Goal: Task Accomplishment & Management: Complete application form

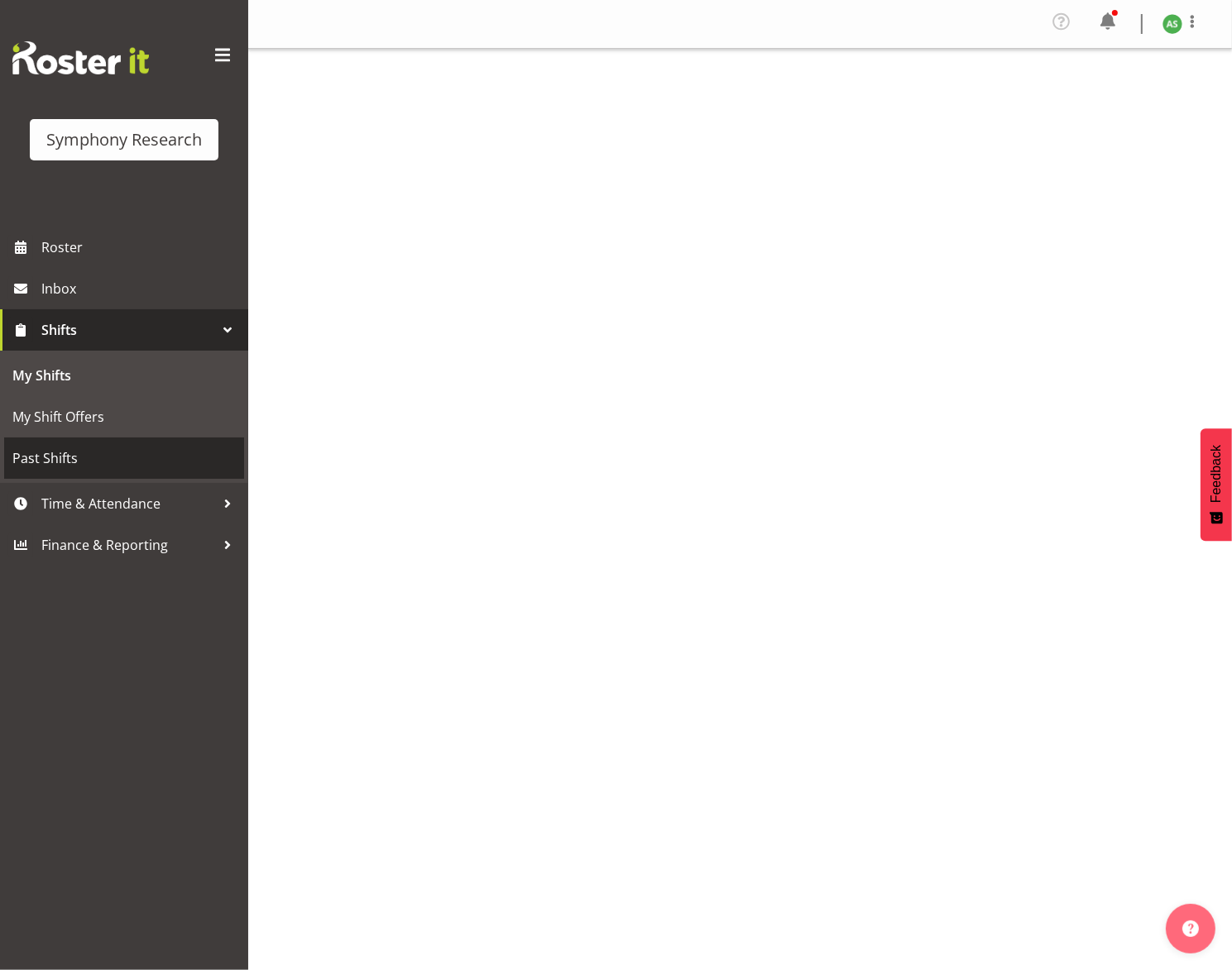
click at [86, 446] on span "Past Shifts" at bounding box center [124, 459] width 223 height 25
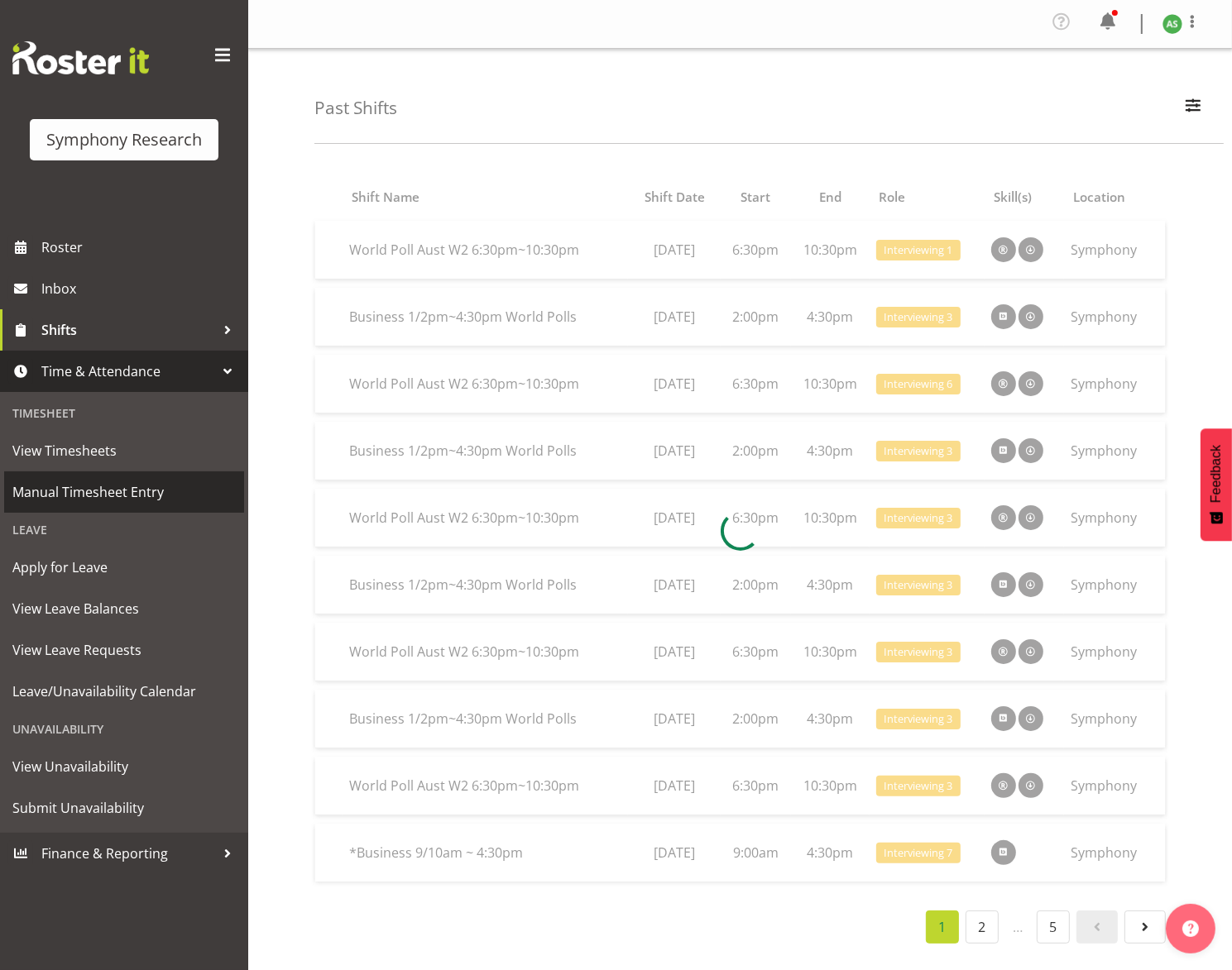
click at [92, 493] on span "Manual Timesheet Entry" at bounding box center [124, 492] width 223 height 25
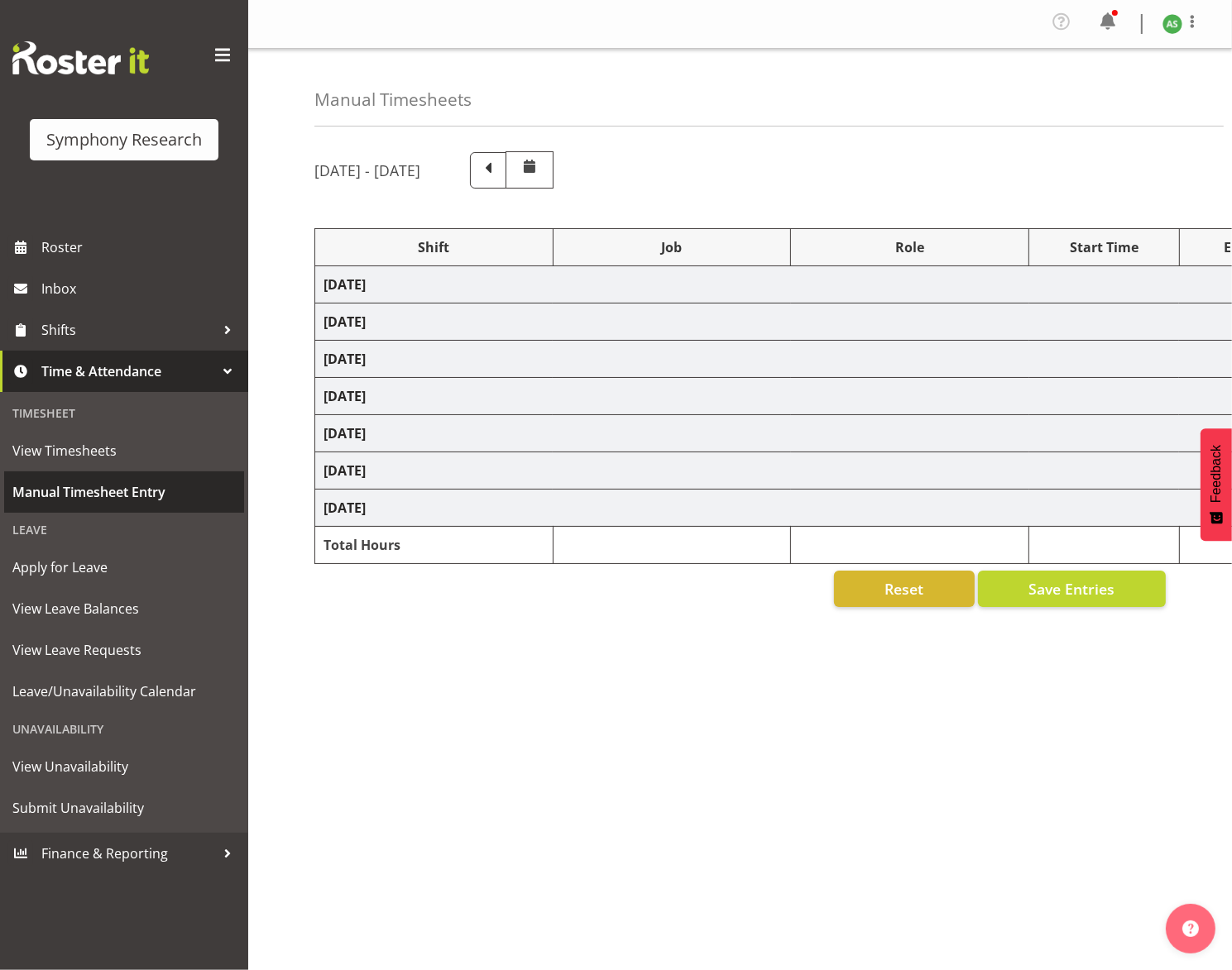
select select "26078"
select select "10576"
select select "47"
select select "26078"
select select "10587"
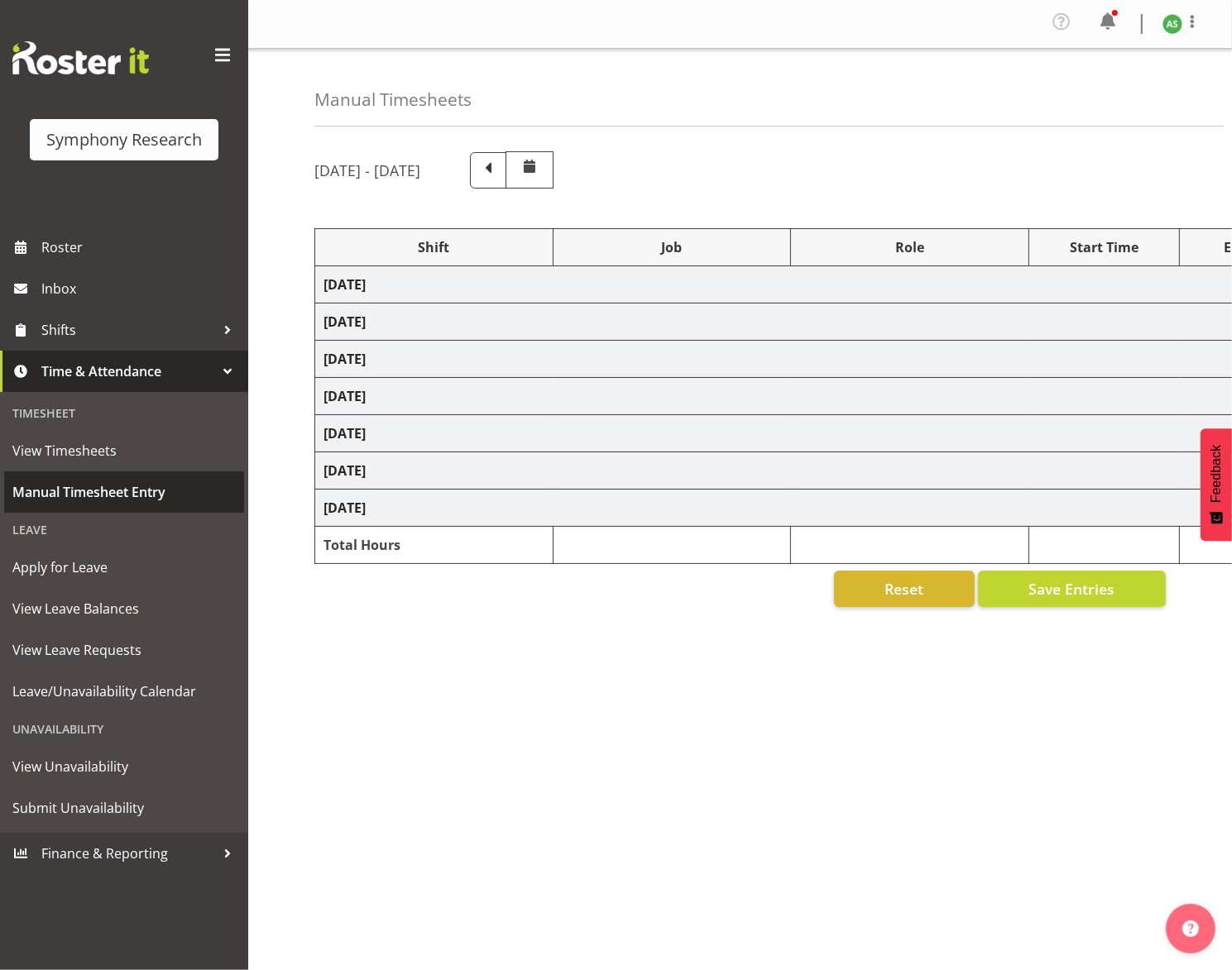
select select "26078"
select select "10587"
select select "47"
select select "26078"
select select "10576"
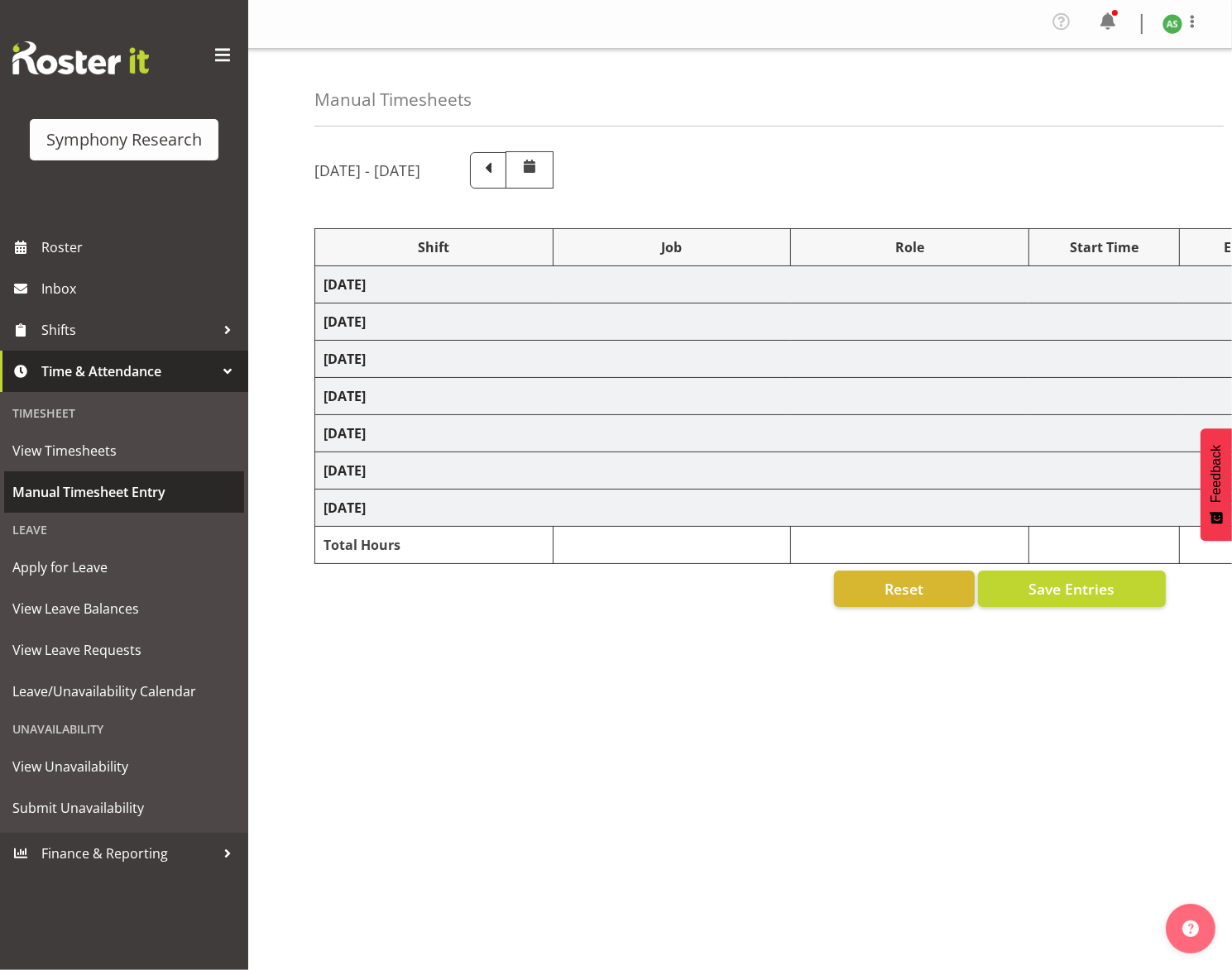
select select "47"
select select "56692"
select select "10499"
select select "47"
select select "26078"
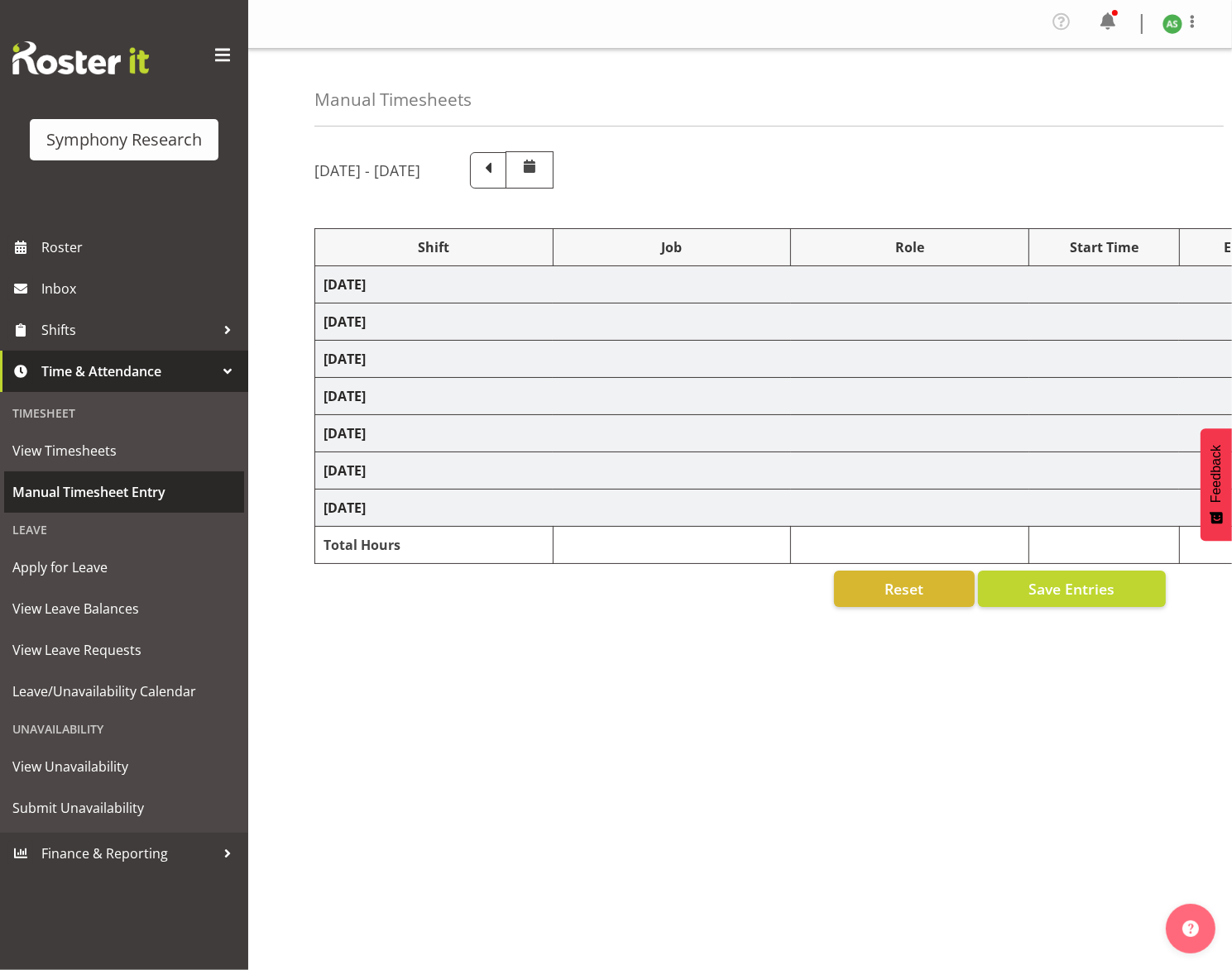
select select "10576"
select select "47"
select select "26078"
select select "10576"
select select "47"
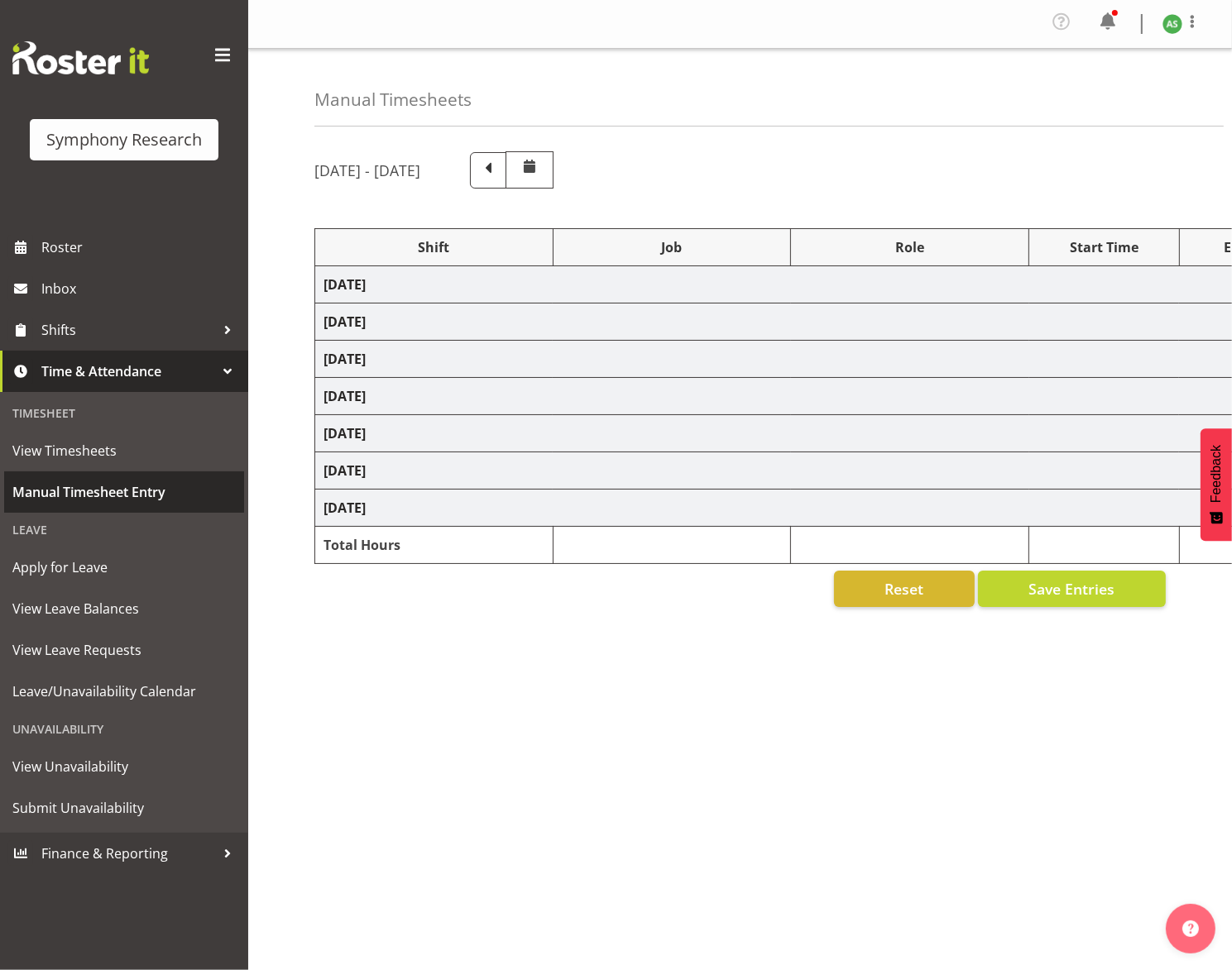
select select "56692"
select select "10499"
select select "47"
select select "26078"
select select "10576"
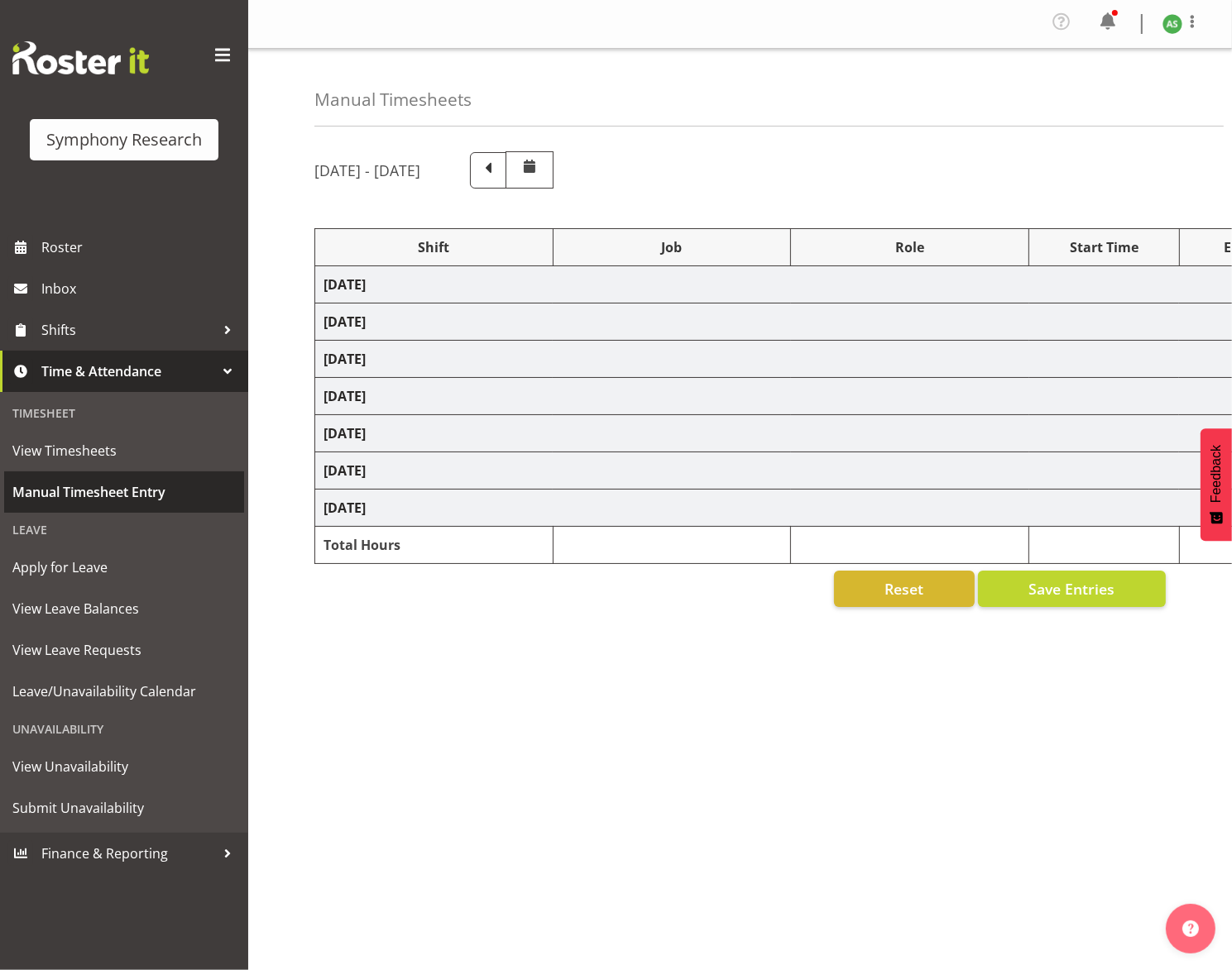
select select "47"
select select "26078"
select select "10576"
select select "47"
select select "56692"
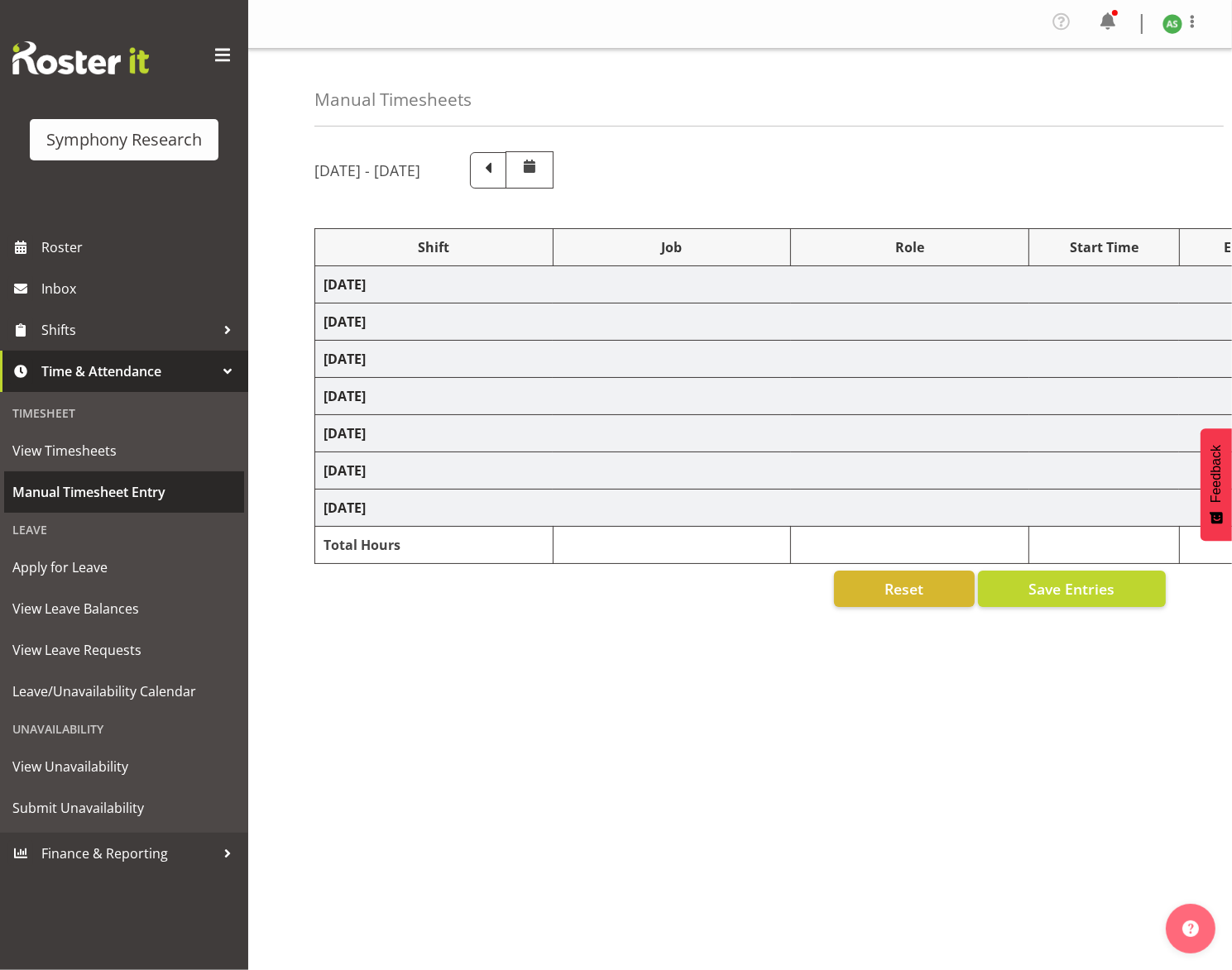
select select "10499"
select select "47"
select select "26078"
select select "10576"
select select "47"
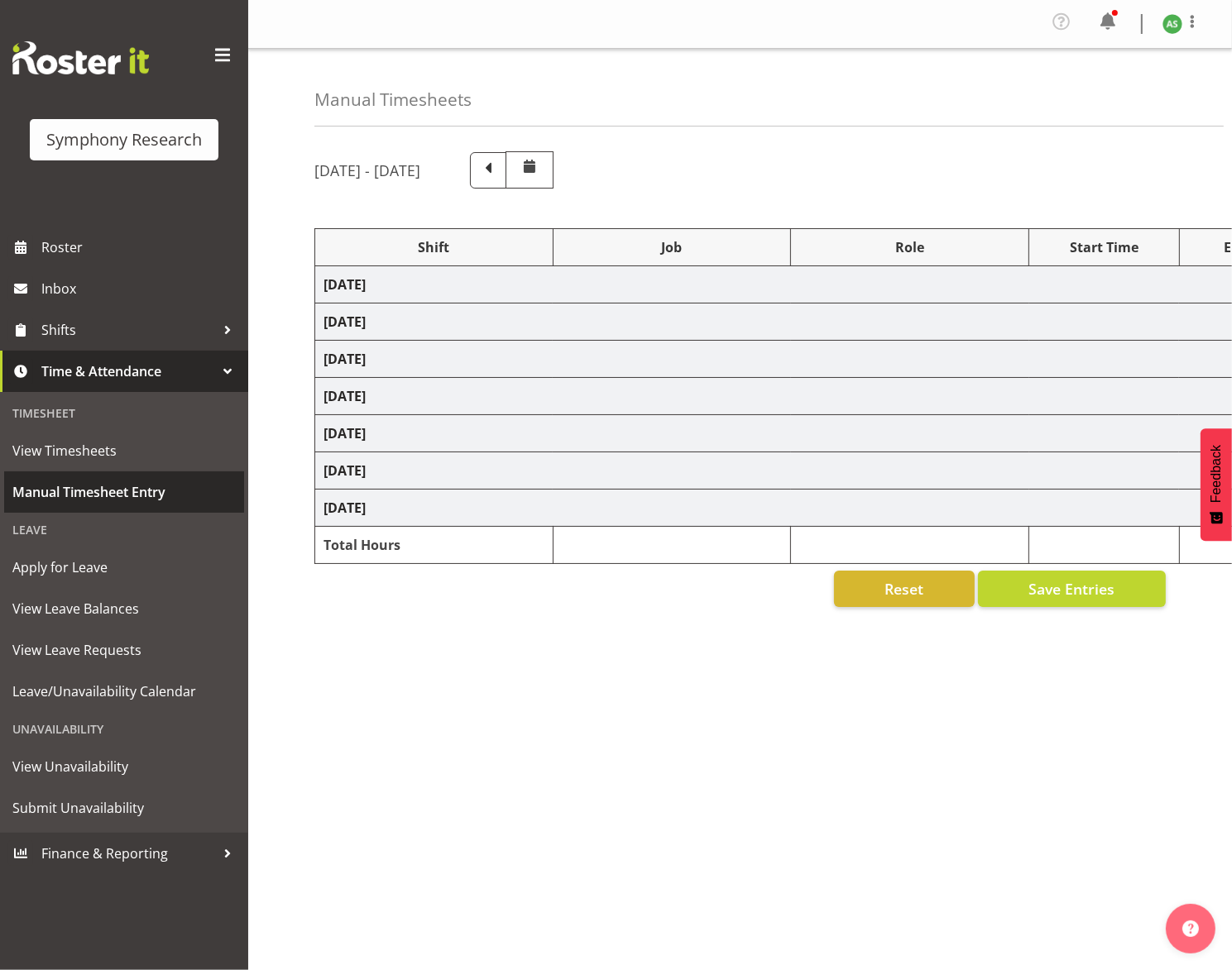
select select "26078"
select select "10576"
select select "47"
select select "81297"
select select "10587"
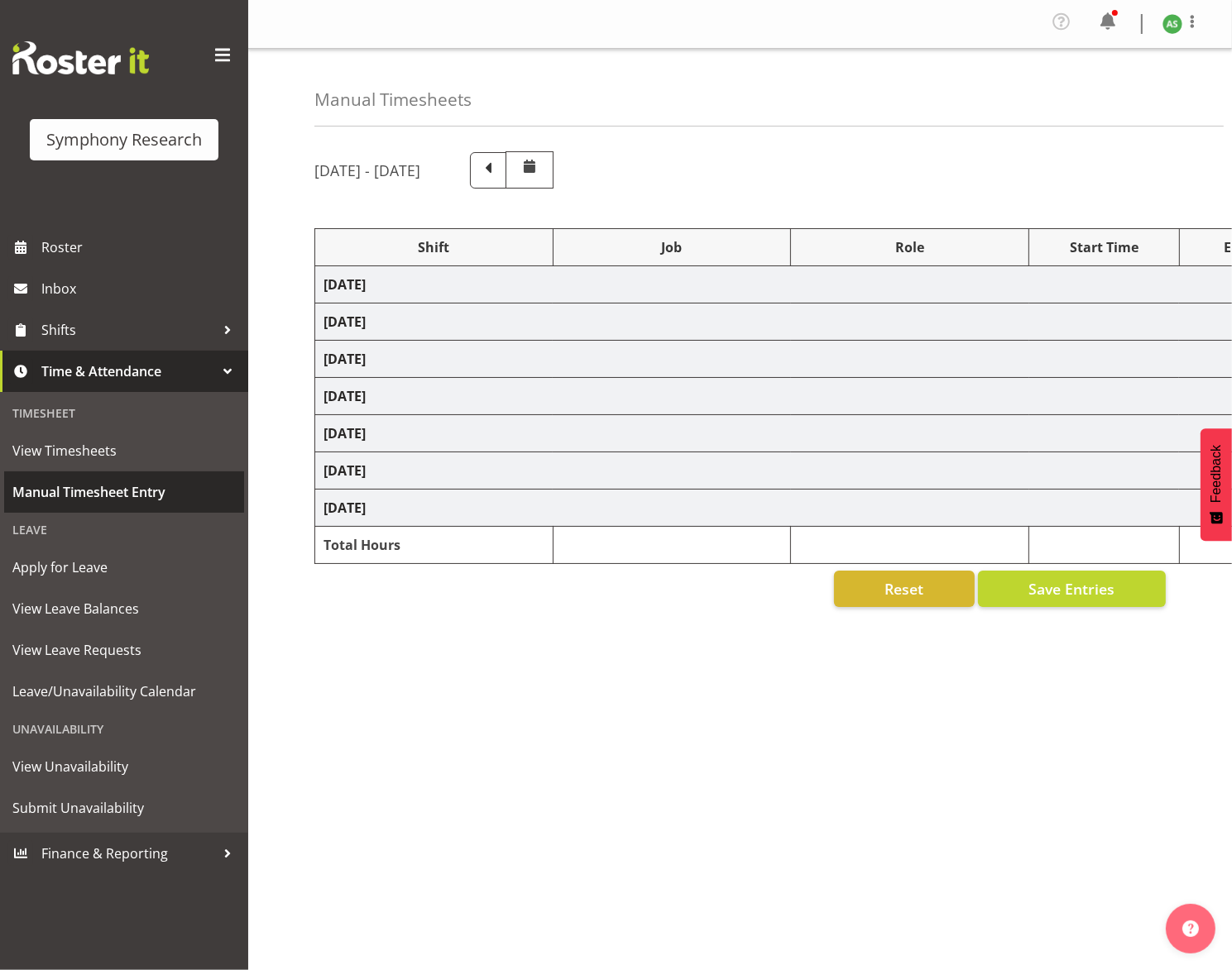
select select "47"
select select "56692"
select select "10499"
select select "47"
select select "81297"
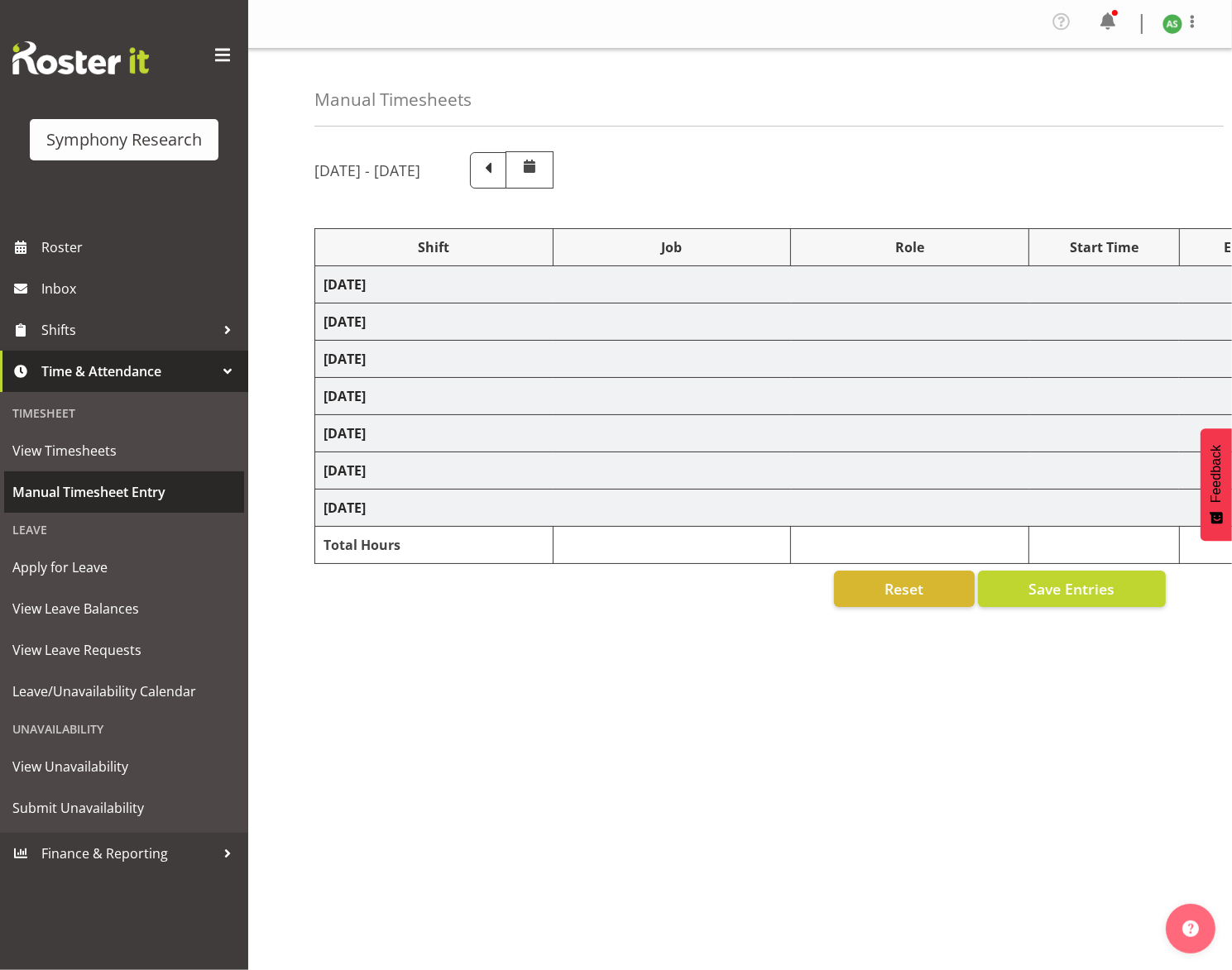
select select "10587"
select select "47"
select select "81297"
select select "10587"
select select "47"
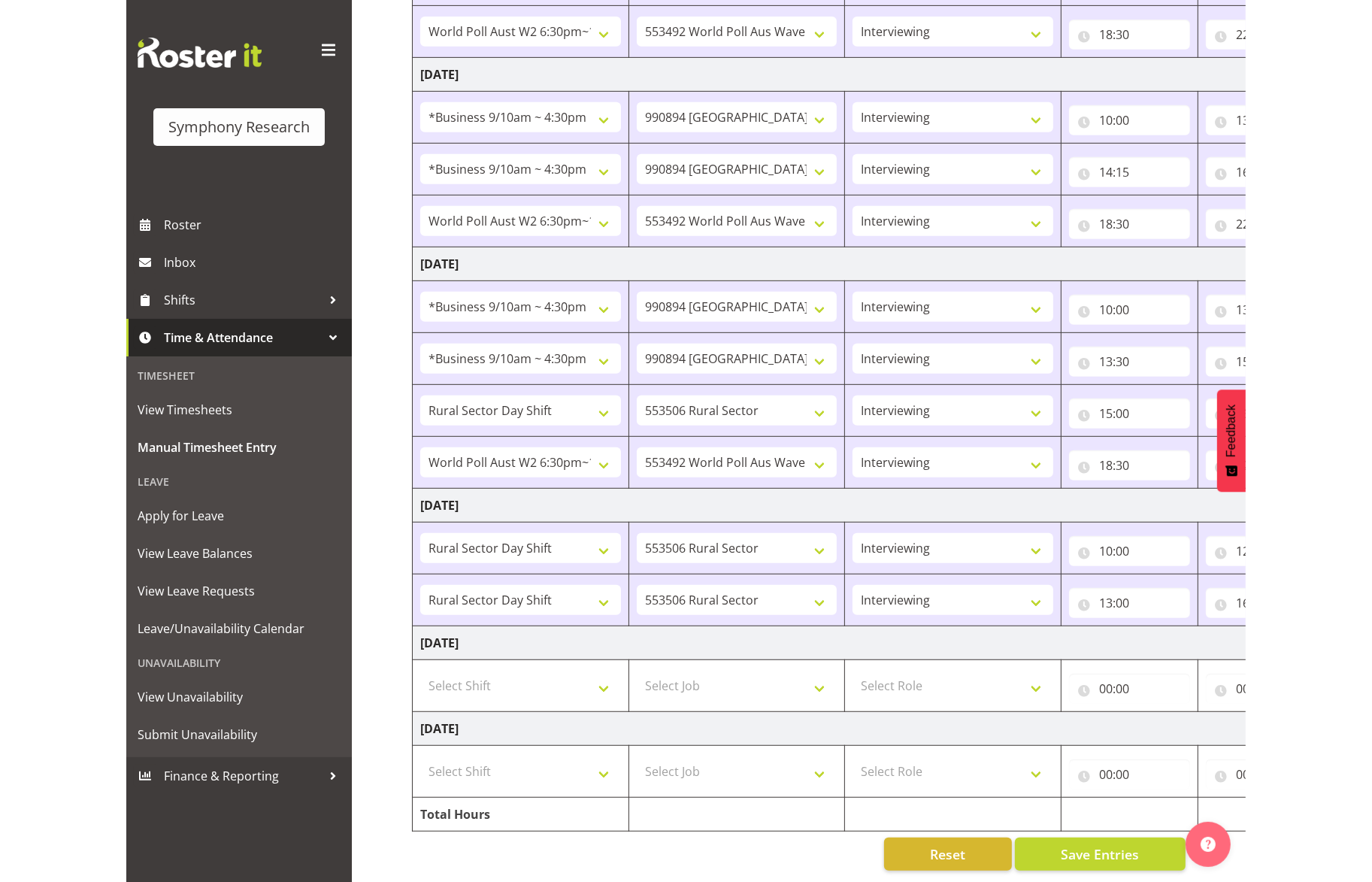
scroll to position [676, 0]
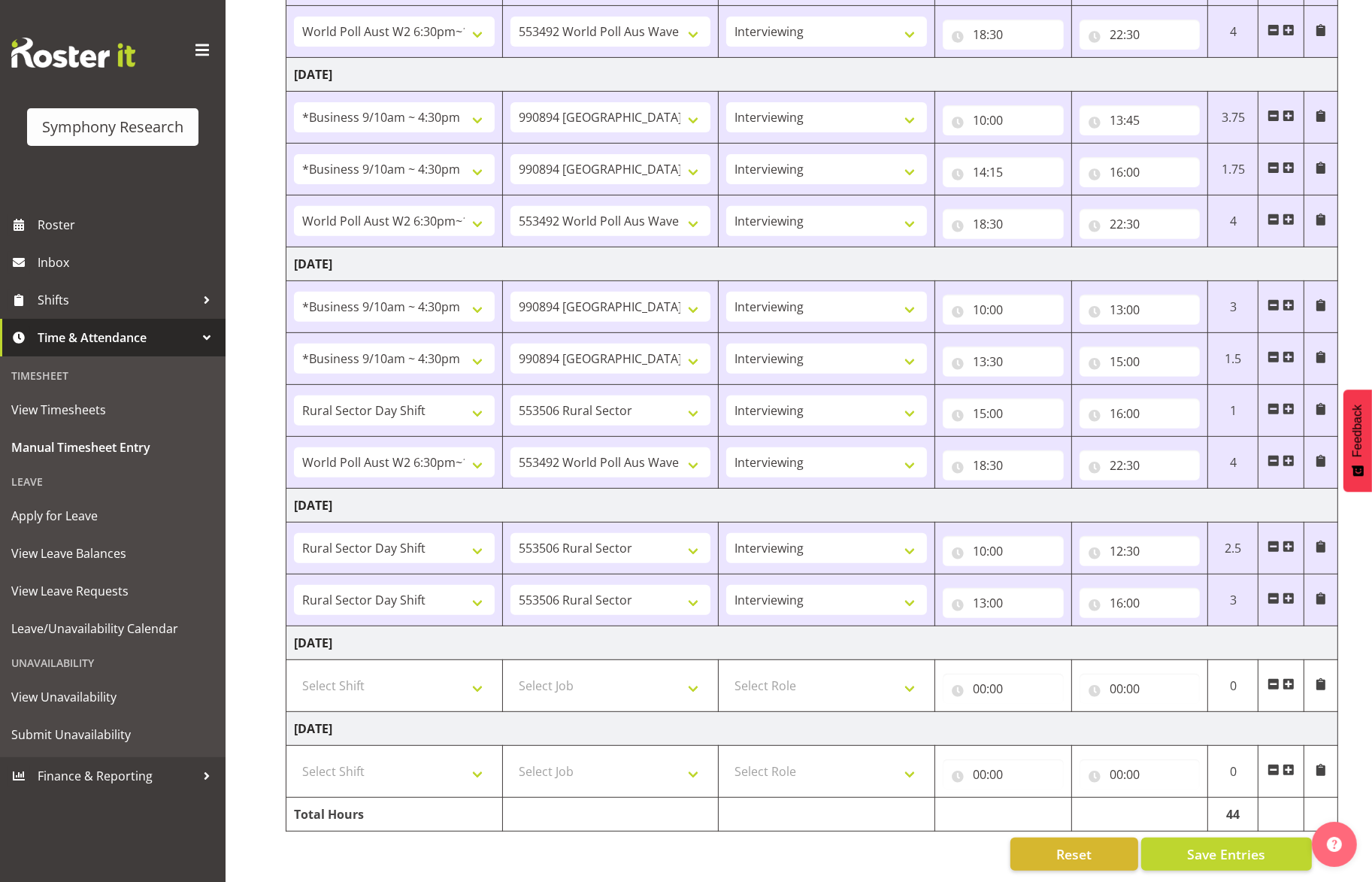
click at [1119, 764] on span at bounding box center [1288, 770] width 12 height 12
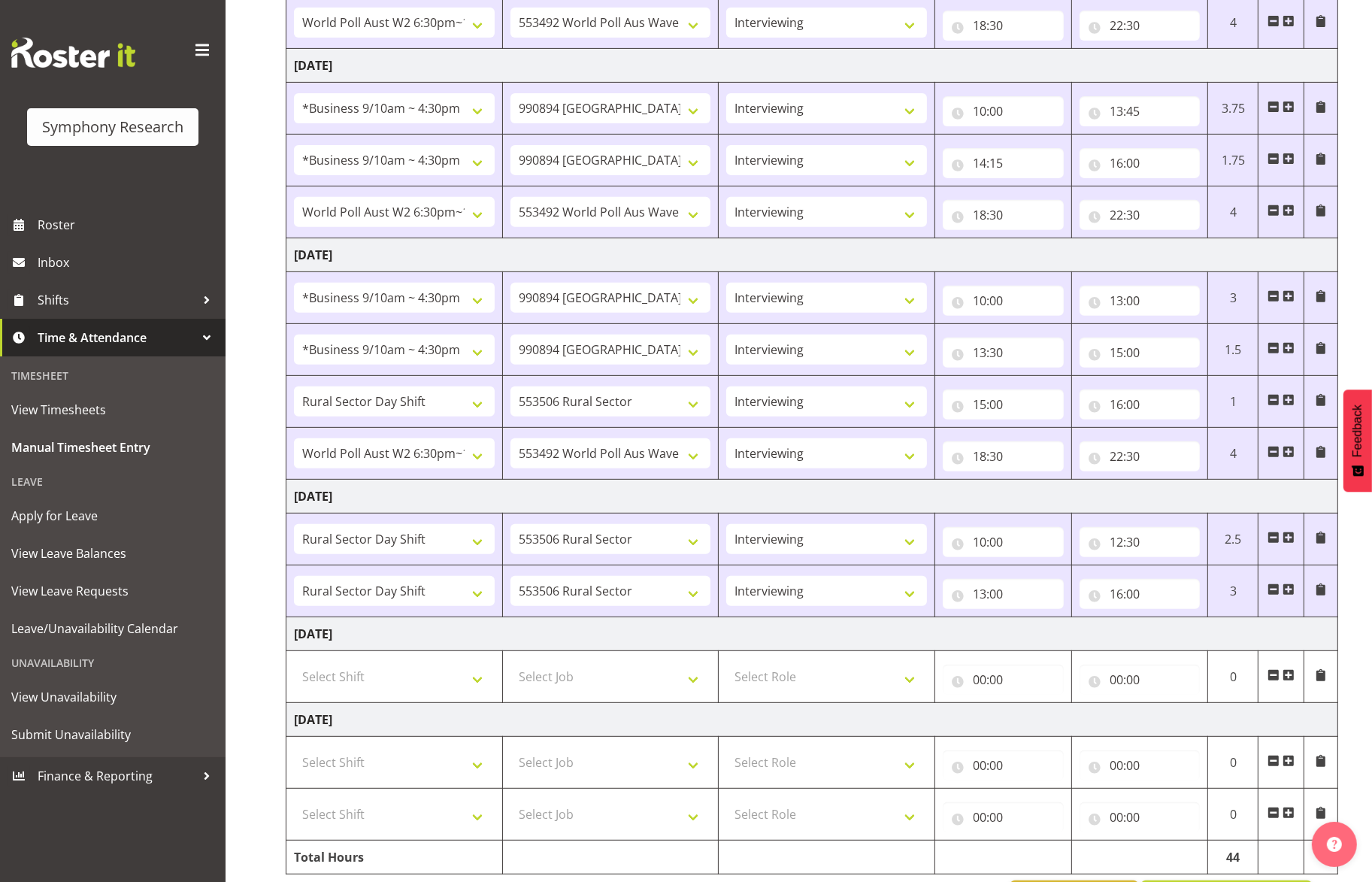
click at [1119, 760] on span at bounding box center [1288, 760] width 12 height 12
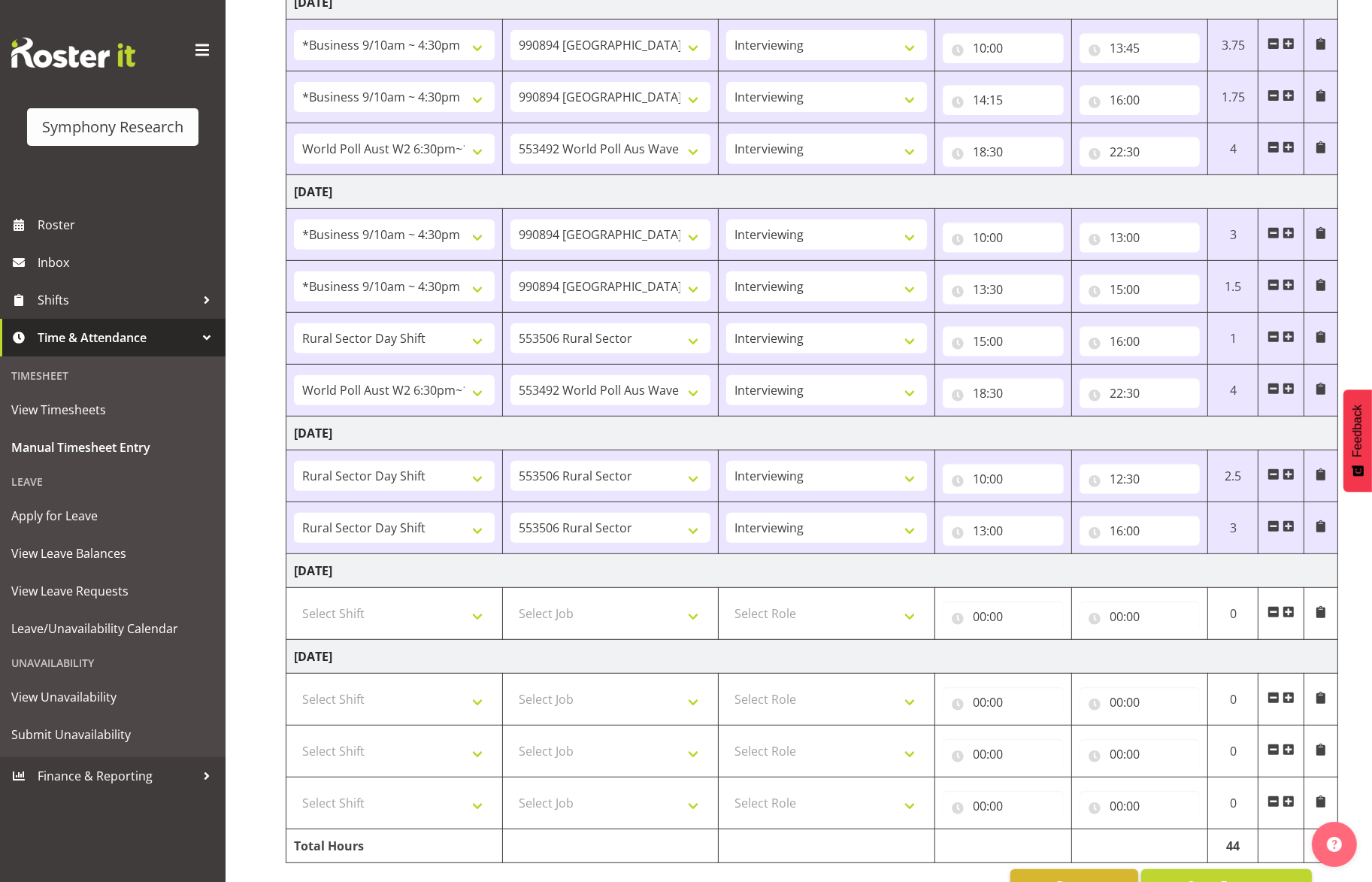
scroll to position [794, 0]
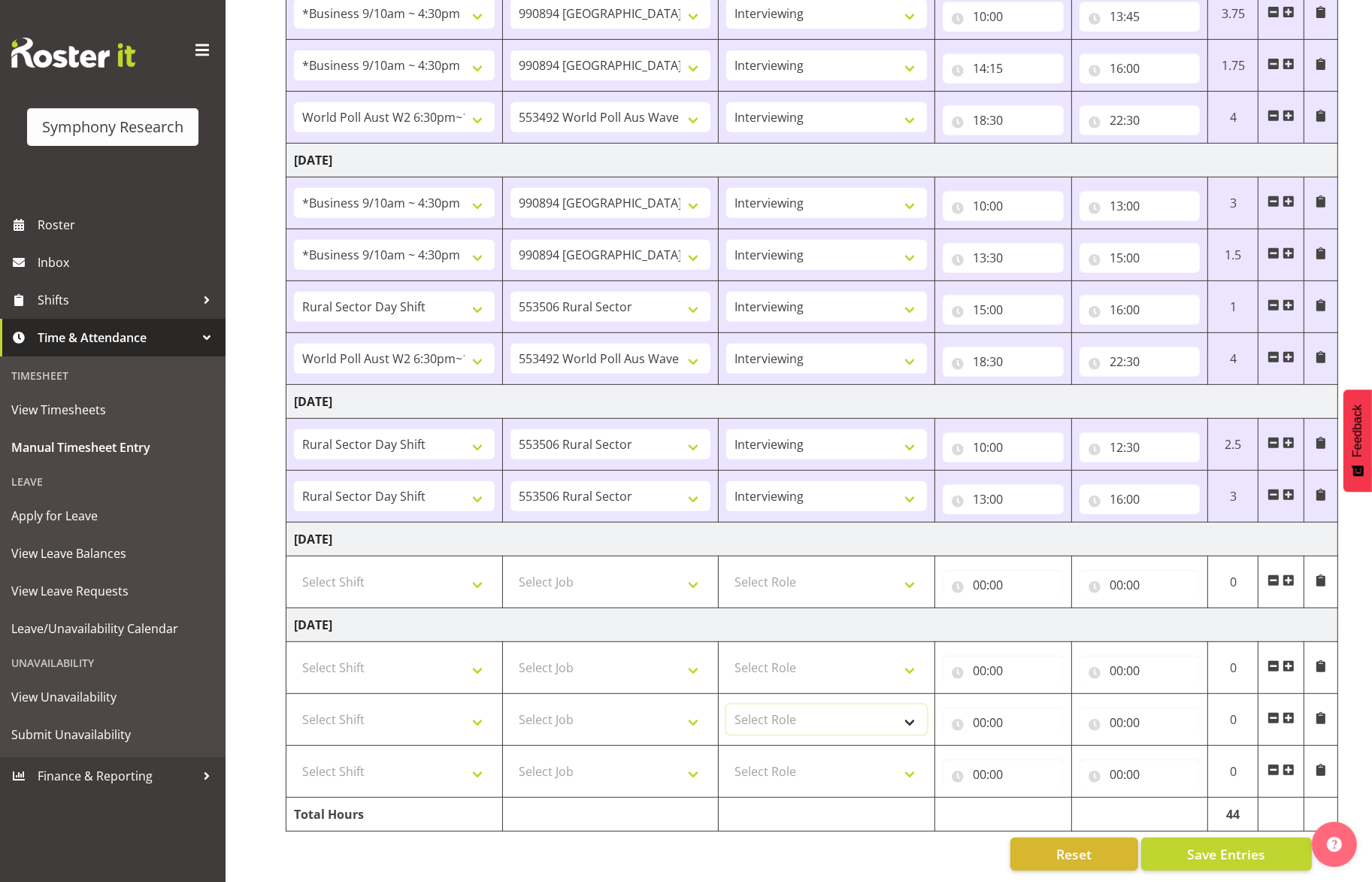
click at [804, 705] on select "Select Role Briefing Interviewing" at bounding box center [827, 719] width 201 height 30
select select "47"
click at [726, 705] on select "Select Role Briefing Interviewing" at bounding box center [827, 719] width 201 height 30
drag, startPoint x: 810, startPoint y: 651, endPoint x: 810, endPoint y: 662, distance: 11.0
click at [810, 652] on select "Select Role Briefing Interviewing" at bounding box center [827, 667] width 201 height 30
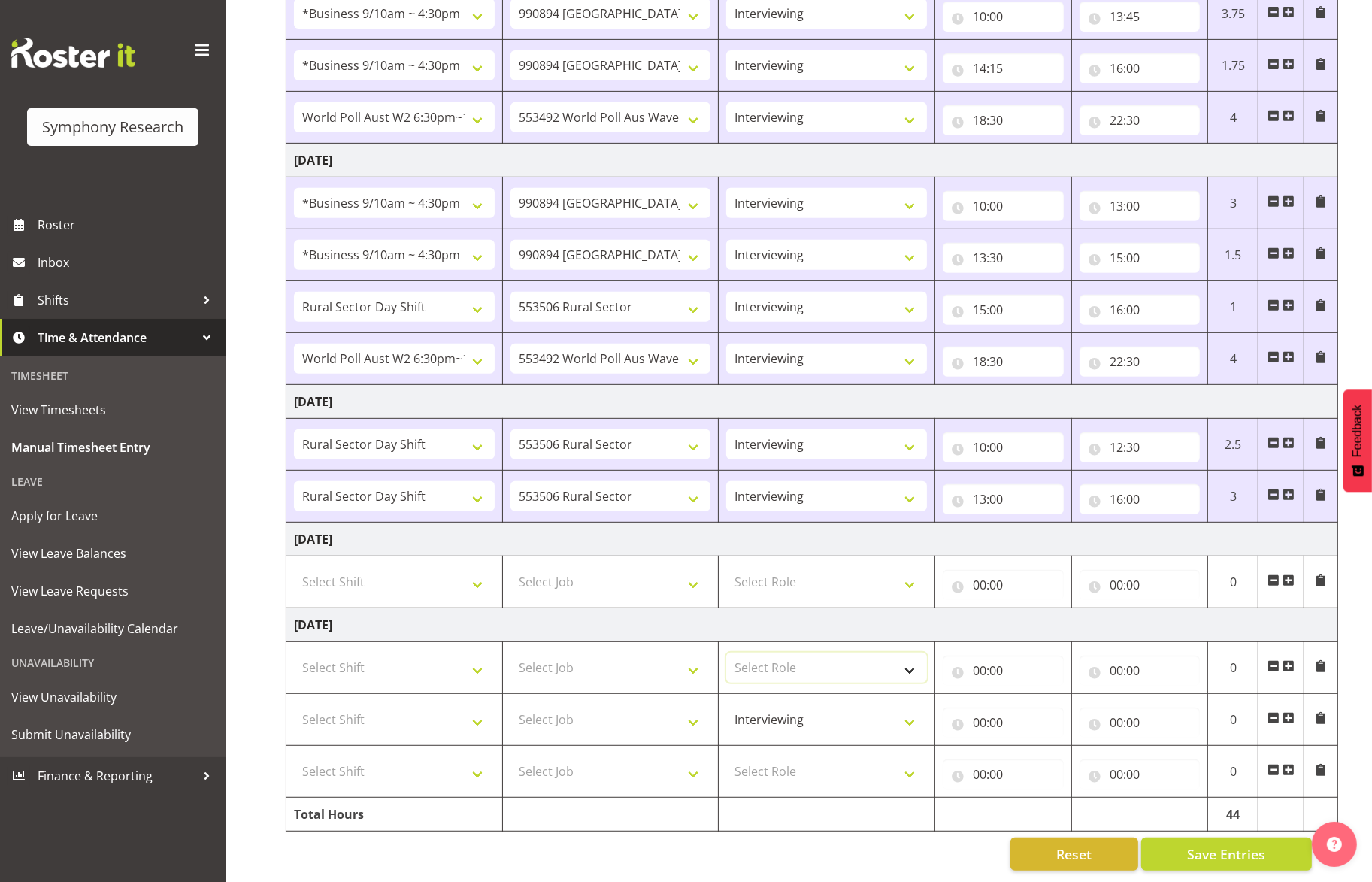
select select "47"
click at [726, 652] on select "Select Role Briefing Interviewing" at bounding box center [827, 667] width 201 height 30
click at [799, 756] on select "Select Role Briefing Interviewing" at bounding box center [827, 771] width 201 height 30
select select "47"
click at [726, 756] on select "Select Role Briefing Interviewing" at bounding box center [827, 771] width 201 height 30
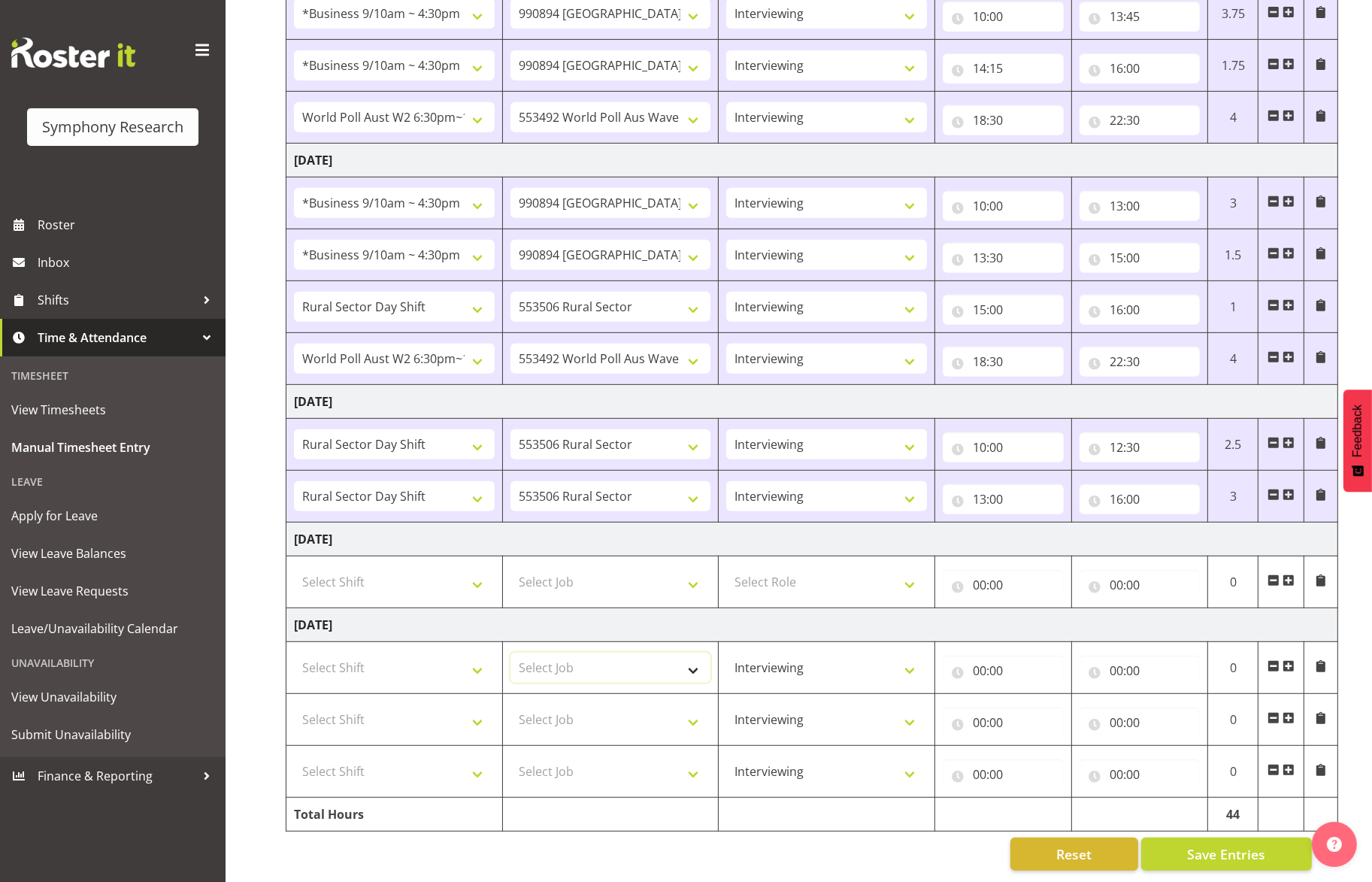
click at [637, 658] on select "Select Job 550060 IF Admin 553492 World Poll Aus Wave 2 Main 2025 553493 World …" at bounding box center [611, 667] width 201 height 30
select select "10587"
click at [510, 652] on select "Select Job 550060 IF Admin 553492 World Poll Aus Wave 2 Main 2025 553493 World …" at bounding box center [611, 667] width 201 height 30
click at [459, 652] on select "Select Shift !!Weekend Residential (Roster IT Shift Label) *Business 9/10am ~ 4…" at bounding box center [394, 667] width 201 height 30
select select "81299"
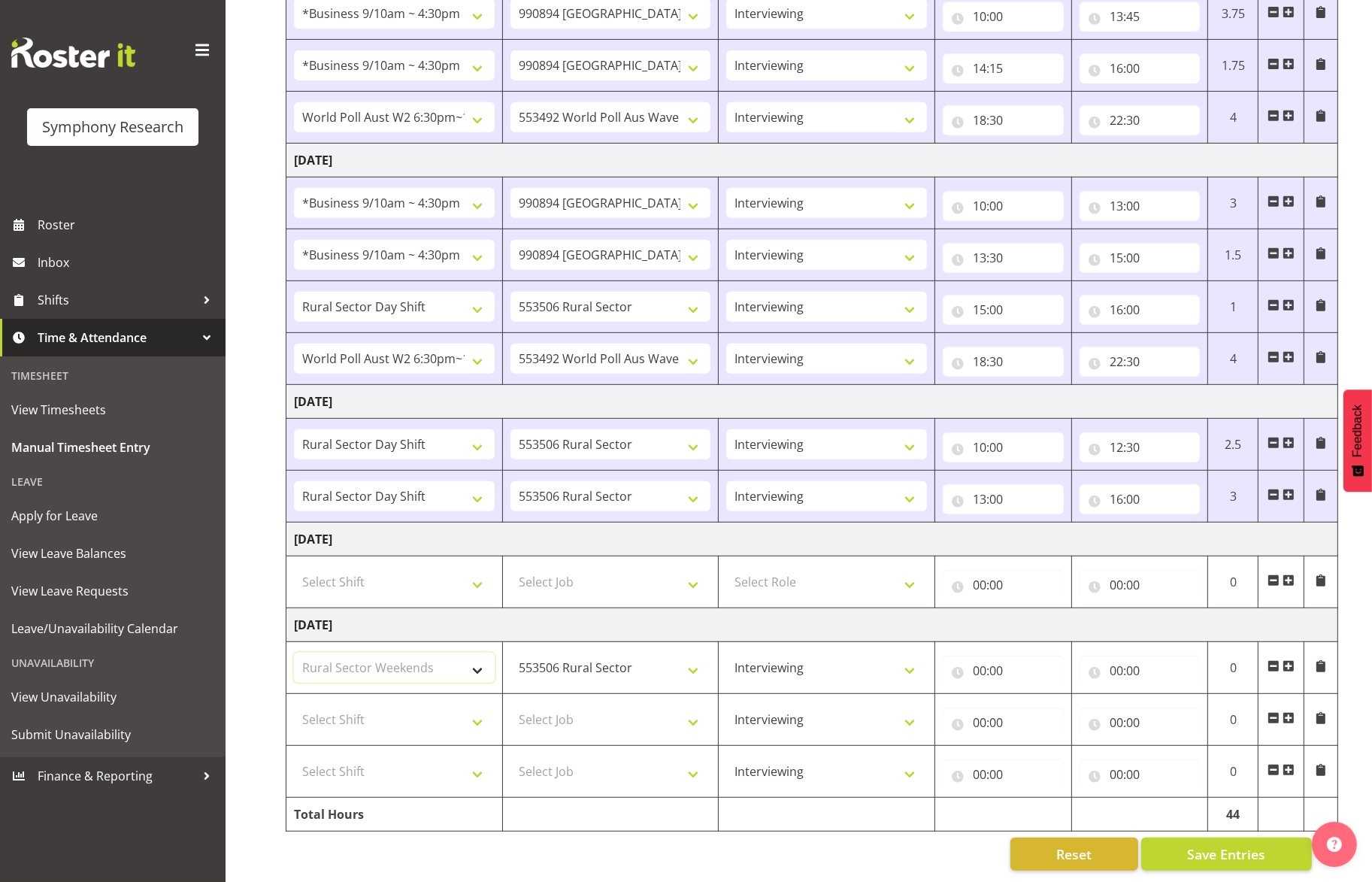
click at [294, 652] on select "Select Shift !!Weekend Residential (Roster IT Shift Label) *Business 9/10am ~ 4…" at bounding box center [394, 667] width 201 height 30
click at [978, 656] on input "00:00" at bounding box center [1002, 670] width 121 height 30
click at [1048, 695] on select "00 01 02 03 04 05 06 07 08 09 10 11 12 13 14 15 16 17 18 19 20 21 22 23" at bounding box center [1044, 710] width 34 height 30
select select "10"
click at [1028, 695] on select "00 01 02 03 04 05 06 07 08 09 10 11 12 13 14 15 16 17 18 19 20 21 22 23" at bounding box center [1044, 710] width 34 height 30
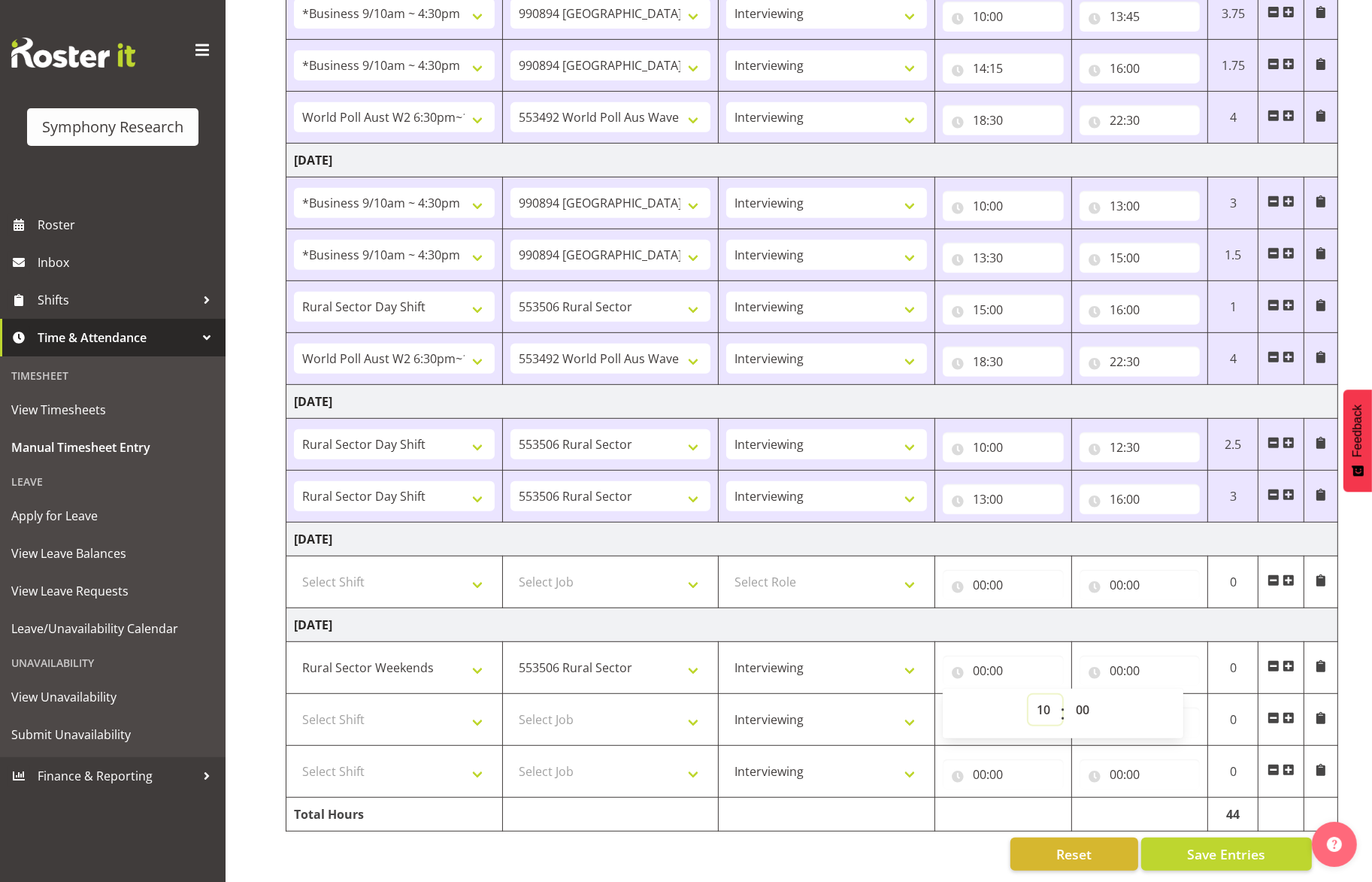
type input "10:00"
click at [981, 656] on input "10:00" at bounding box center [1002, 670] width 121 height 30
click at [985, 656] on input "10:00" at bounding box center [1002, 670] width 121 height 30
click at [1045, 695] on select "00 01 02 03 04 05 06 07 08 09 10 11 12 13 14 15 16 17 18 19 20 21 22 23" at bounding box center [1044, 710] width 34 height 30
select select "12"
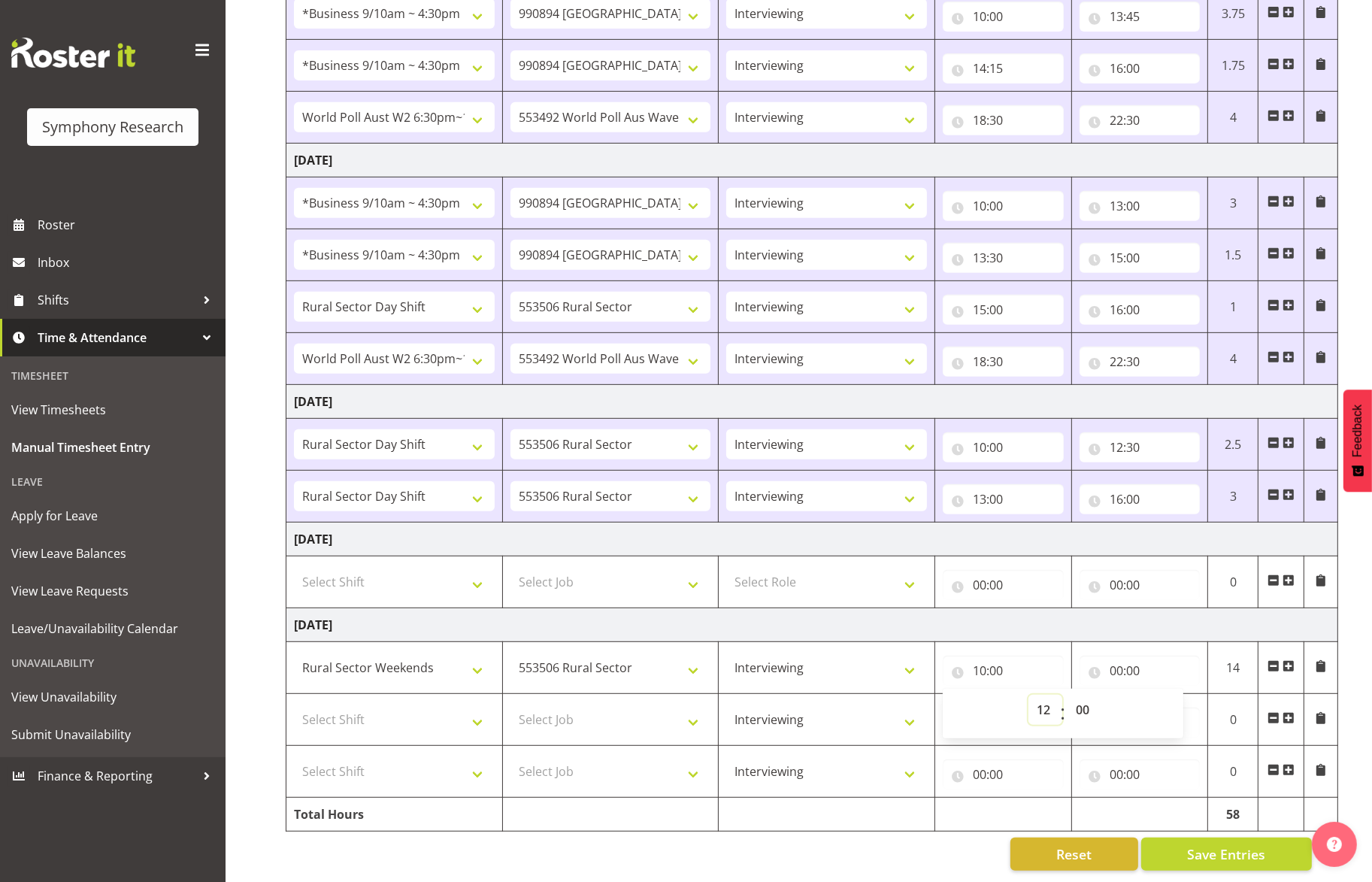
click at [1028, 695] on select "00 01 02 03 04 05 06 07 08 09 10 11 12 13 14 15 16 17 18 19 20 21 22 23" at bounding box center [1044, 710] width 34 height 30
type input "12:00"
click at [1111, 656] on input "00:00" at bounding box center [1140, 670] width 121 height 30
click at [1119, 695] on select "00 01 02 03 04 05 06 07 08 09 10 11 12 13 14 15 16 17 18 19 20 21 22 23" at bounding box center [1181, 710] width 34 height 30
select select "14"
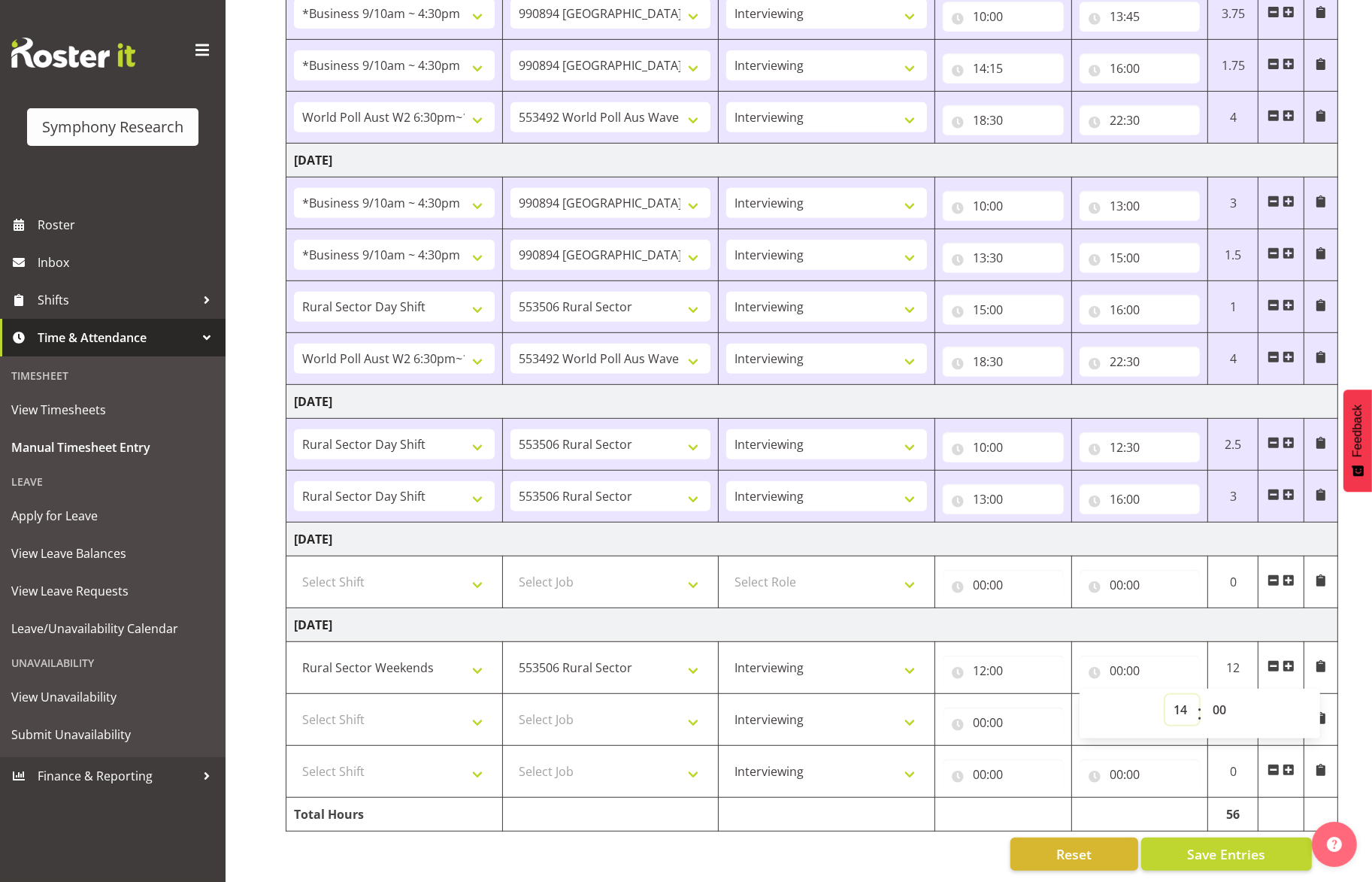
click at [1119, 695] on select "00 01 02 03 04 05 06 07 08 09 10 11 12 13 14 15 16 17 18 19 20 21 22 23" at bounding box center [1181, 710] width 34 height 30
type input "14:00"
click at [590, 705] on select "Select Job 550060 IF Admin 553492 World Poll Aus Wave 2 Main 2025 553493 World …" at bounding box center [611, 719] width 201 height 30
select select "10499"
click at [510, 705] on select "Select Job 550060 IF Admin 553492 World Poll Aus Wave 2 Main 2025 553493 World …" at bounding box center [611, 719] width 201 height 30
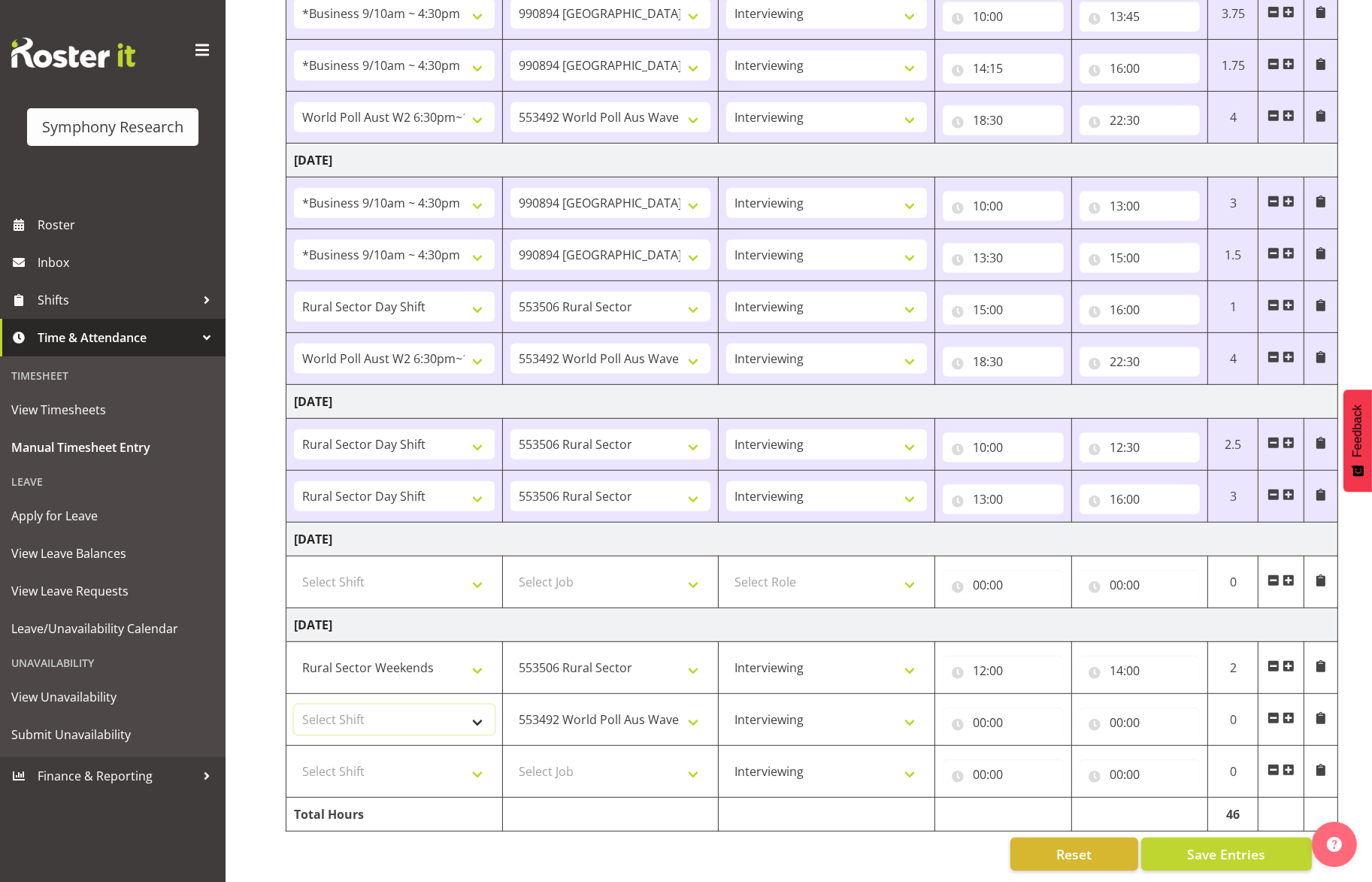
click at [475, 705] on select "Select Shift !!Weekend Residential (Roster IT Shift Label) *Business 9/10am ~ 4…" at bounding box center [394, 719] width 201 height 30
select select "11547"
click at [294, 705] on select "Select Shift !!Weekend Residential (Roster IT Shift Label) *Business 9/10am ~ 4…" at bounding box center [394, 719] width 201 height 30
click at [464, 756] on select "Select Shift !!Weekend Residential (Roster IT Shift Label) *Business 9/10am ~ 4…" at bounding box center [394, 771] width 201 height 30
select select "11547"
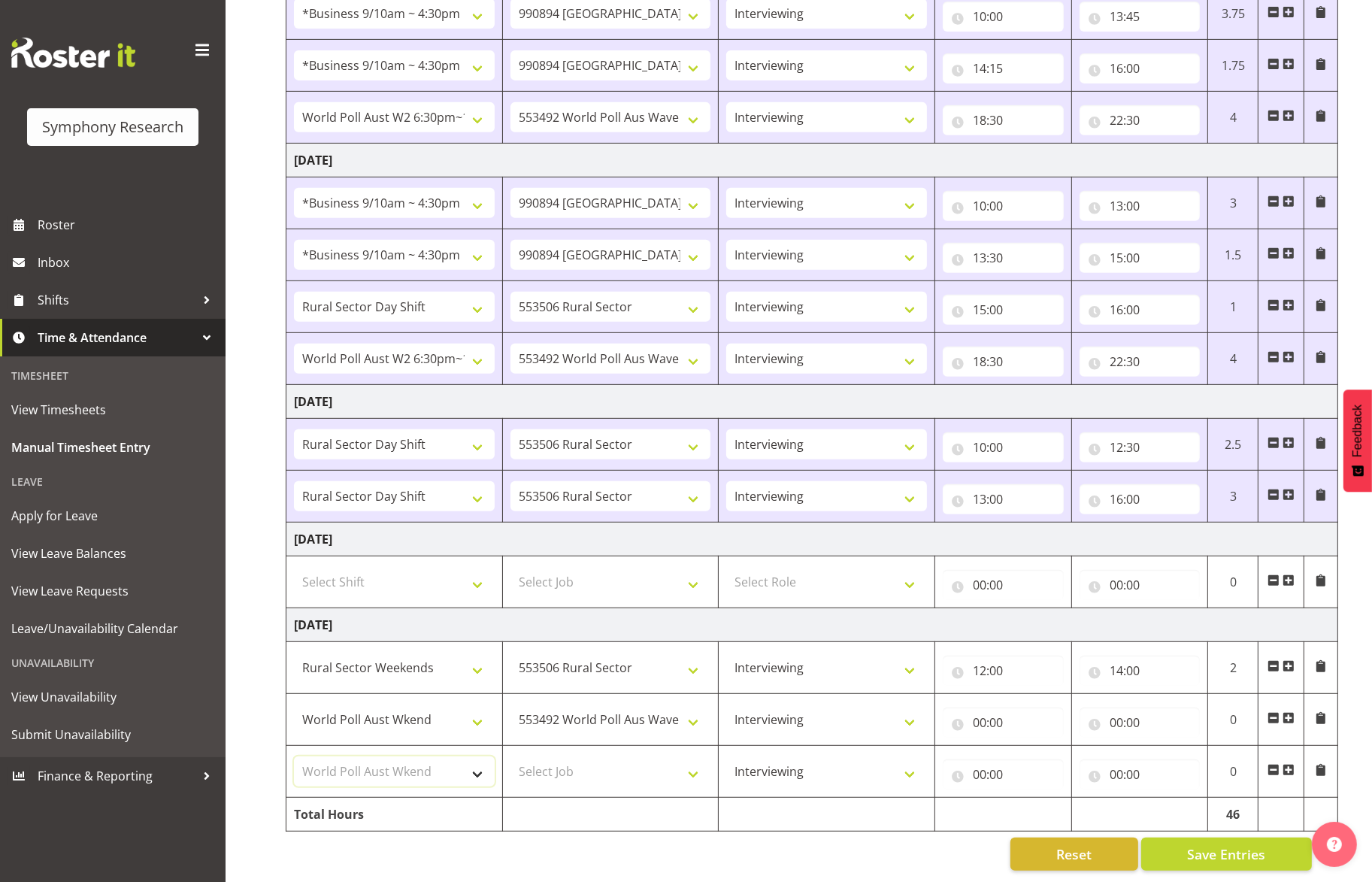
click at [294, 756] on select "Select Shift !!Weekend Residential (Roster IT Shift Label) *Business 9/10am ~ 4…" at bounding box center [394, 771] width 201 height 30
click at [588, 756] on select "Select Job 550060 IF Admin 553492 World Poll Aus Wave 2 Main 2025 553493 World …" at bounding box center [611, 771] width 201 height 30
select select "10499"
click at [510, 756] on select "Select Job 550060 IF Admin 553492 World Poll Aus Wave 2 Main 2025 553493 World …" at bounding box center [611, 771] width 201 height 30
click at [978, 707] on input "00:00" at bounding box center [1002, 722] width 121 height 30
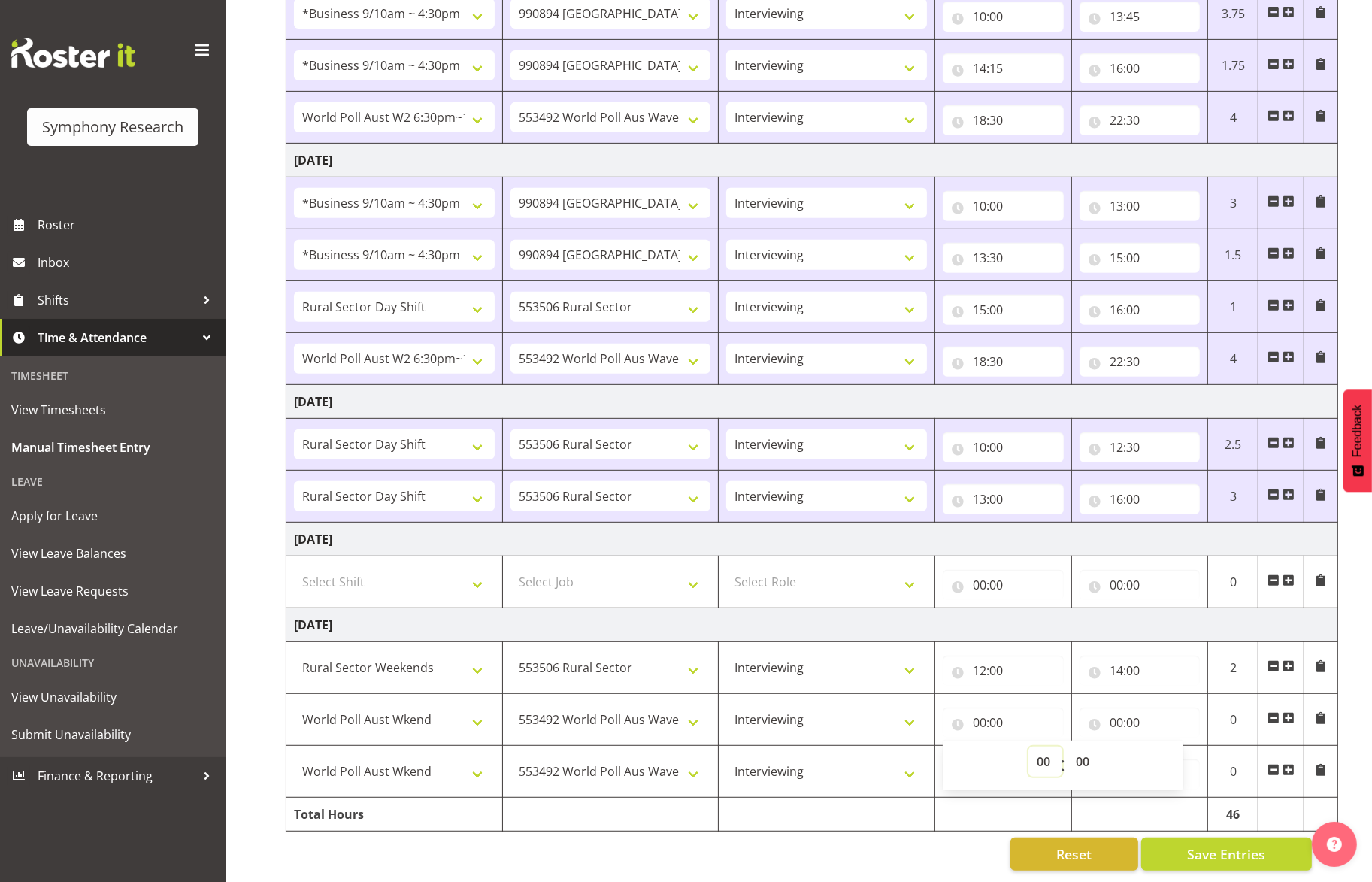
click at [1052, 747] on select "00 01 02 03 04 05 06 07 08 09 10 11 12 13 14 15 16 17 18 19 20 21 22 23" at bounding box center [1044, 761] width 34 height 30
select select "2"
click at [1028, 747] on select "00 01 02 03 04 05 06 07 08 09 10 11 12 13 14 15 16 17 18 19 20 21 22 23" at bounding box center [1044, 761] width 34 height 30
type input "02:00"
click at [1114, 707] on input "00:00" at bounding box center [1140, 722] width 121 height 30
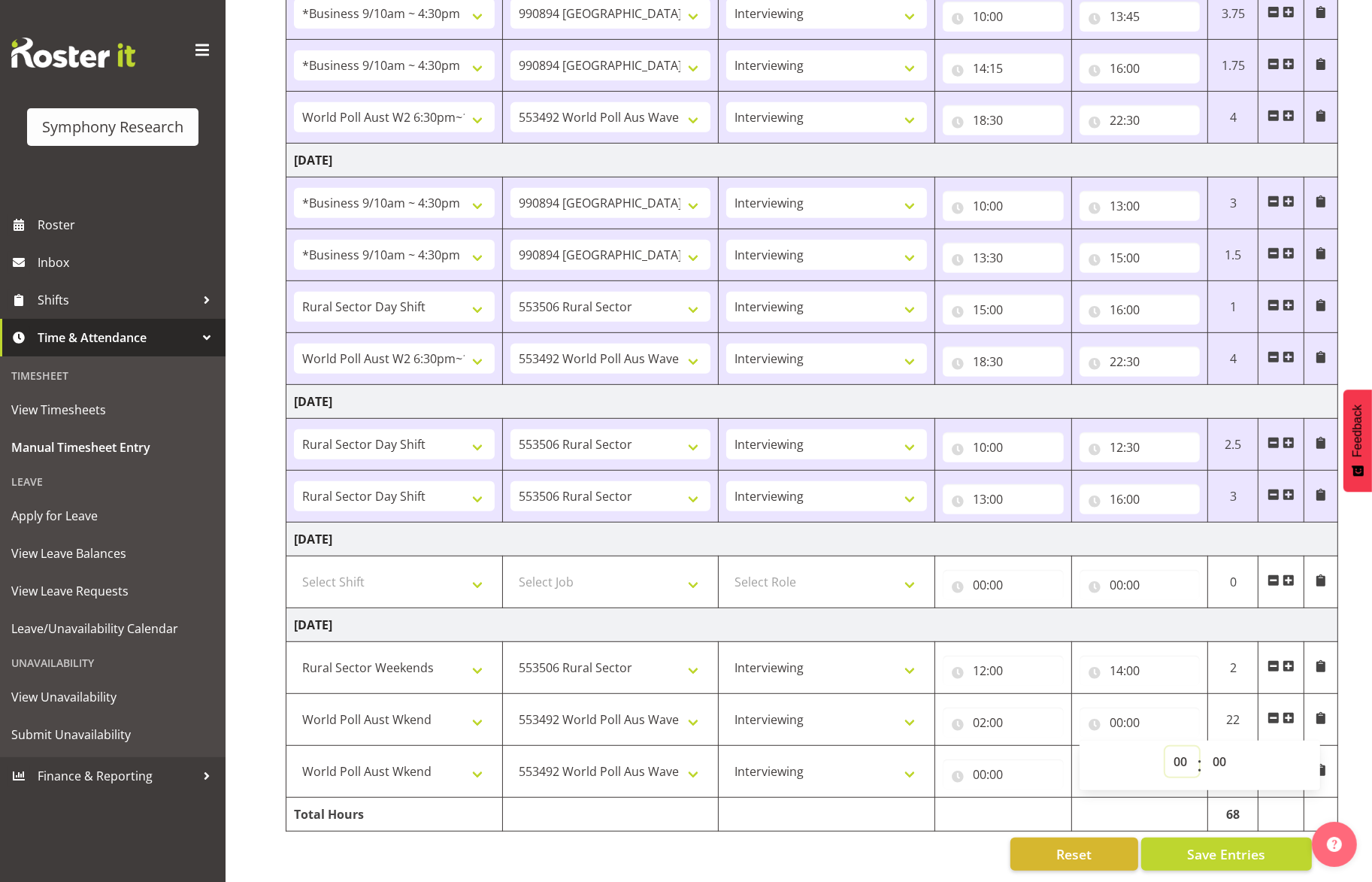
click at [1119, 747] on select "00 01 02 03 04 05 06 07 08 09 10 11 12 13 14 15 16 17 18 19 20 21 22 23" at bounding box center [1181, 761] width 34 height 30
select select "16"
click at [1119, 747] on select "00 01 02 03 04 05 06 07 08 09 10 11 12 13 14 15 16 17 18 19 20 21 22 23" at bounding box center [1181, 761] width 34 height 30
type input "16:00"
click at [971, 707] on input "02:00" at bounding box center [1002, 722] width 121 height 30
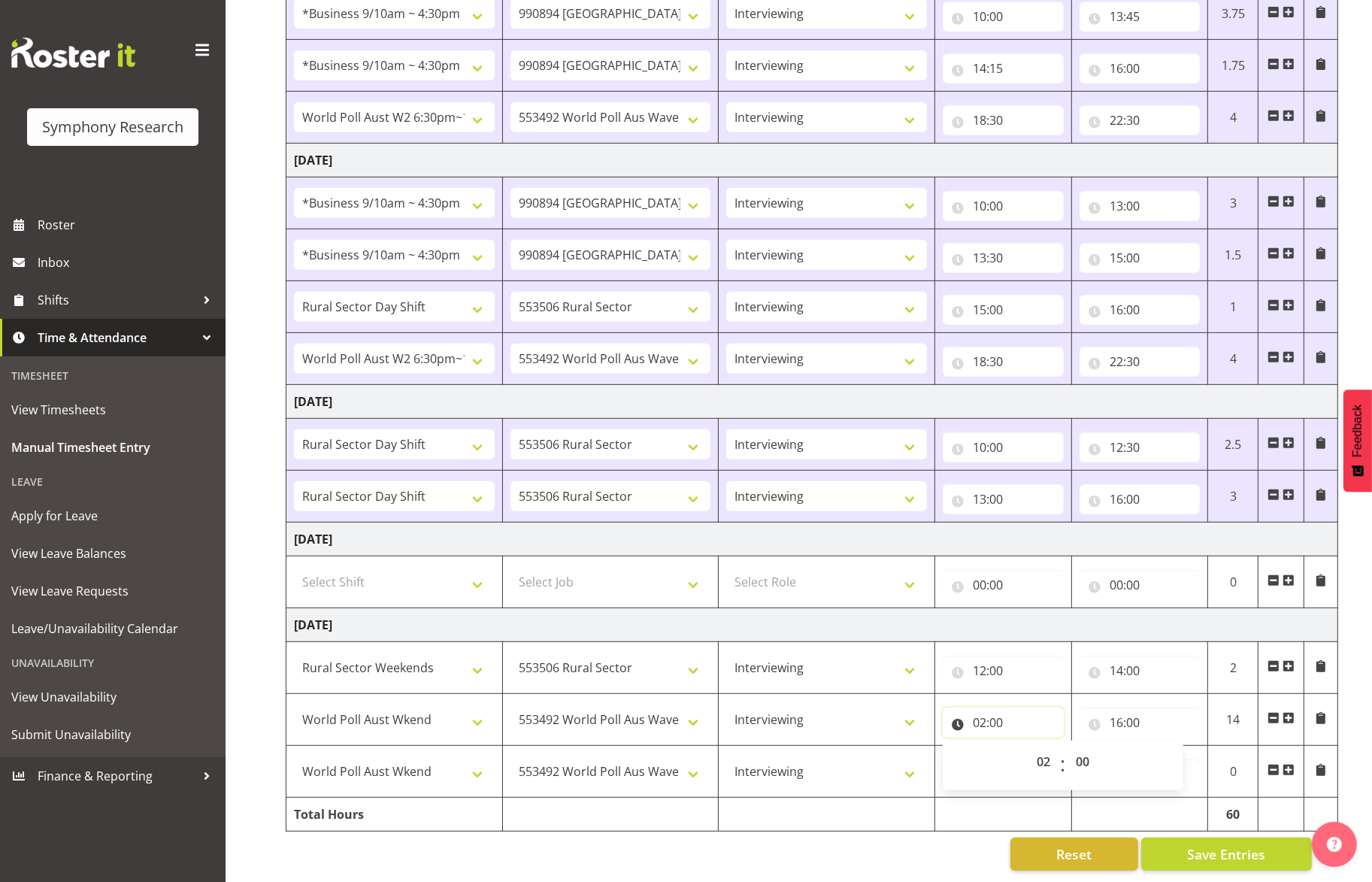
click at [980, 707] on input "02:00" at bounding box center [1002, 722] width 121 height 30
click at [980, 707] on input "02:00" at bounding box center [1002, 722] width 121 height 30
click at [1039, 747] on select "00 01 02 03 04 05 06 07 08 09 10 11 12 13 14 15 16 17 18 19 20 21 22 23" at bounding box center [1044, 761] width 34 height 30
select select "14"
click at [1028, 747] on select "00 01 02 03 04 05 06 07 08 09 10 11 12 13 14 15 16 17 18 19 20 21 22 23" at bounding box center [1044, 761] width 34 height 30
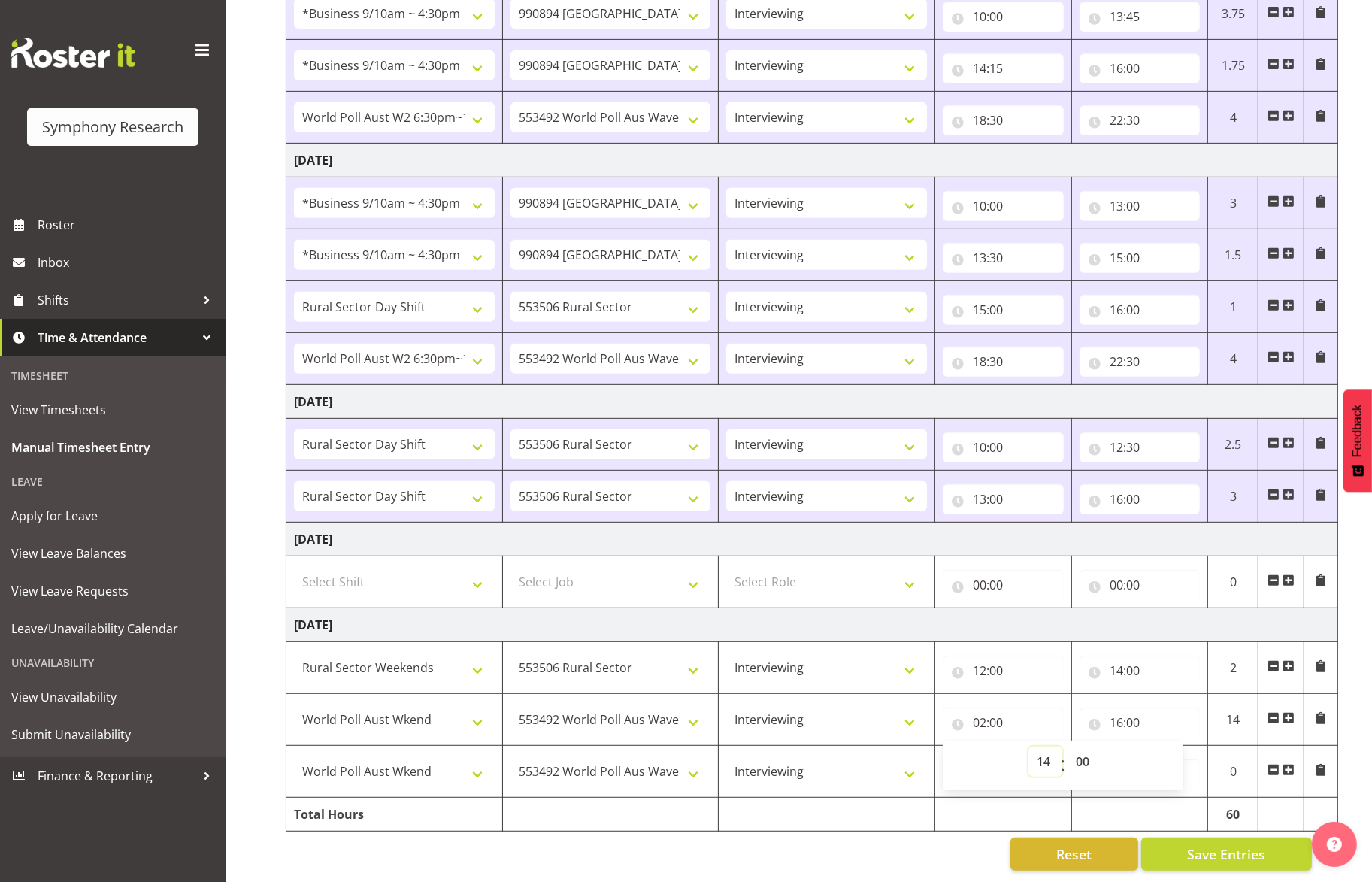
type input "14:00"
click at [1119, 710] on input "16:00" at bounding box center [1140, 722] width 121 height 30
click at [1119, 747] on select "00 01 02 03 04 05 06 07 08 09 10 11 12 13 14 15 16 17 18 19 20 21 22 23" at bounding box center [1181, 761] width 34 height 30
select select "15"
click at [1119, 747] on select "00 01 02 03 04 05 06 07 08 09 10 11 12 13 14 15 16 17 18 19 20 21 22 23" at bounding box center [1181, 761] width 34 height 30
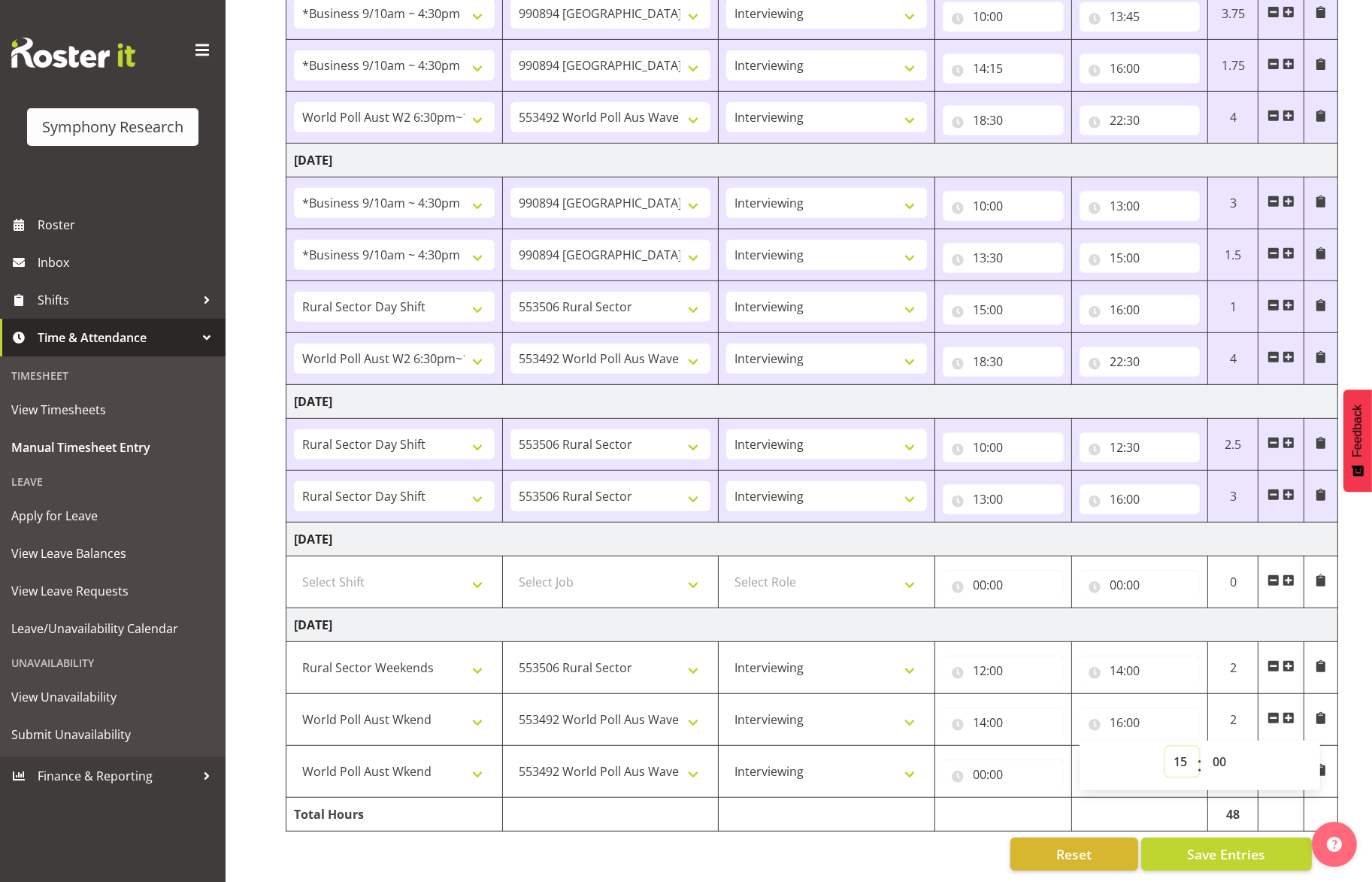
type input "15:00"
click at [1119, 707] on input "15:00" at bounding box center [1140, 722] width 121 height 30
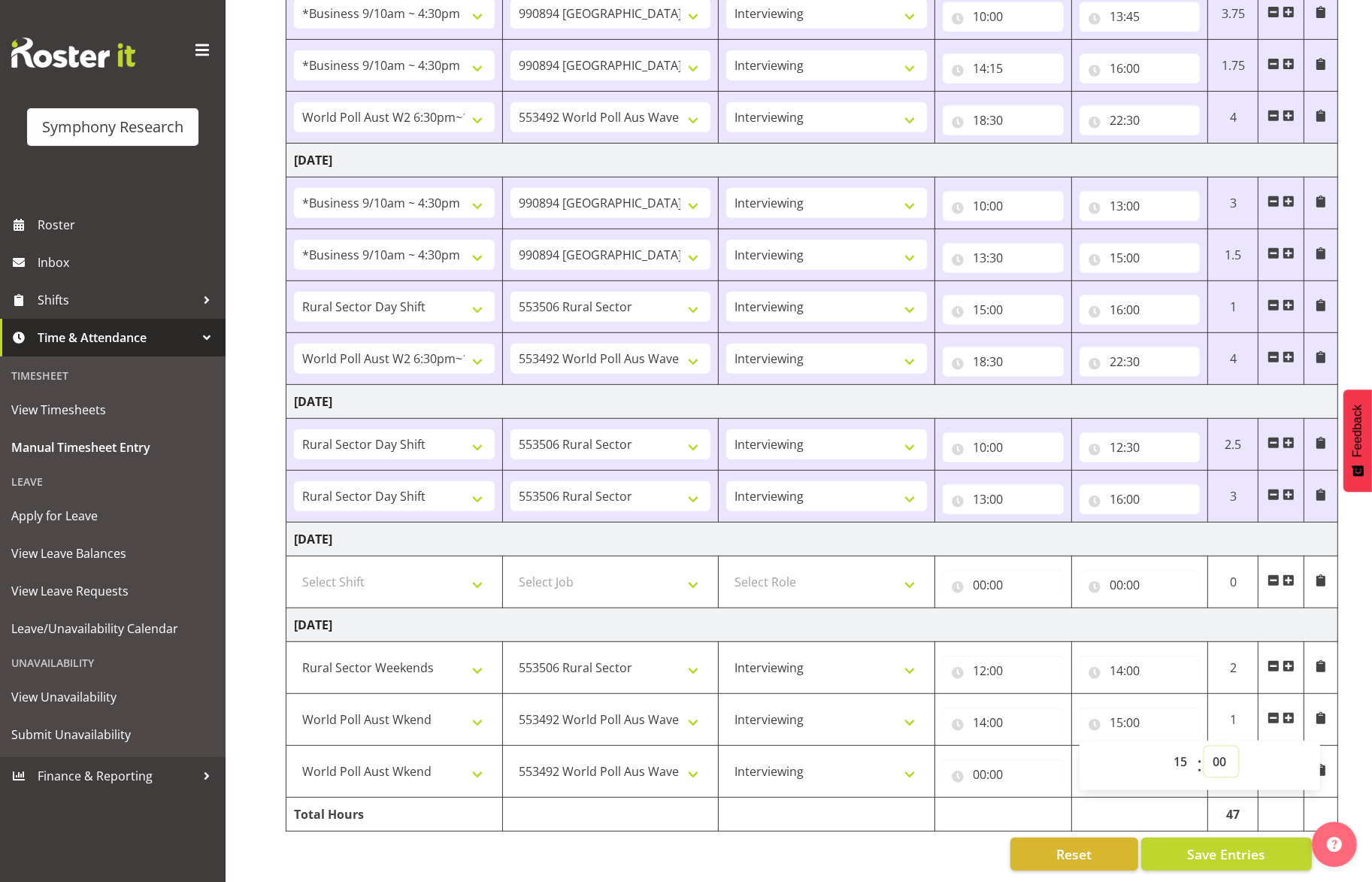
click at [1119, 747] on select "00 01 02 03 04 05 06 07 08 09 10 11 12 13 14 15 16 17 18 19 20 21 22 23 24 25 2…" at bounding box center [1221, 761] width 34 height 30
select select "15"
click at [1119, 747] on select "00 01 02 03 04 05 06 07 08 09 10 11 12 13 14 15 16 17 18 19 20 21 22 23 24 25 2…" at bounding box center [1221, 761] width 34 height 30
type input "15:15"
click at [976, 760] on input "00:00" at bounding box center [1002, 774] width 121 height 30
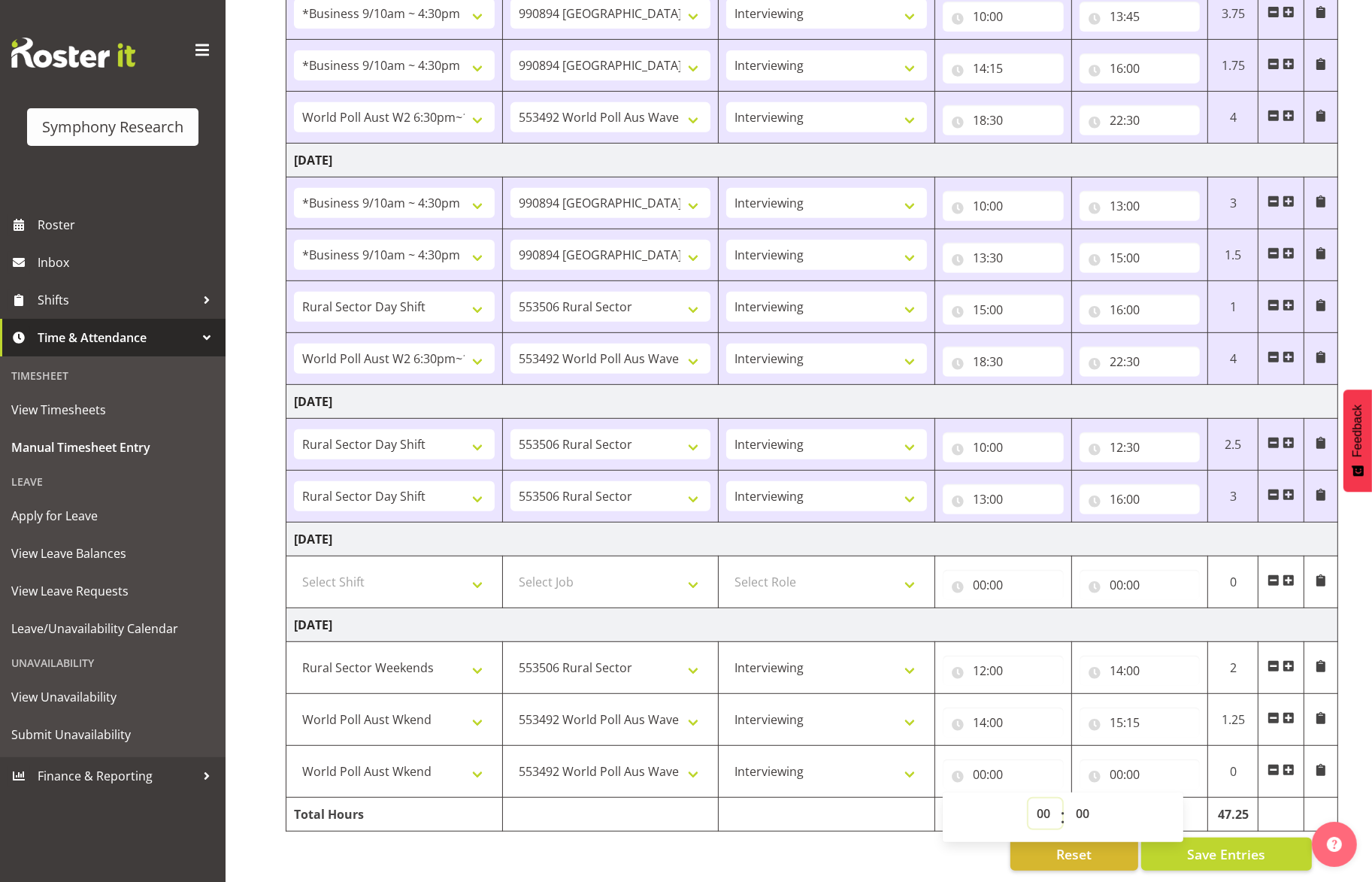
click at [1031, 798] on select "00 01 02 03 04 05 06 07 08 09 10 11 12 13 14 15 16 17 18 19 20 21 22 23" at bounding box center [1044, 813] width 34 height 30
select select "15"
click at [1028, 798] on select "00 01 02 03 04 05 06 07 08 09 10 11 12 13 14 15 16 17 18 19 20 21 22 23" at bounding box center [1044, 813] width 34 height 30
type input "15:00"
click at [1000, 760] on input "15:00" at bounding box center [1002, 774] width 121 height 30
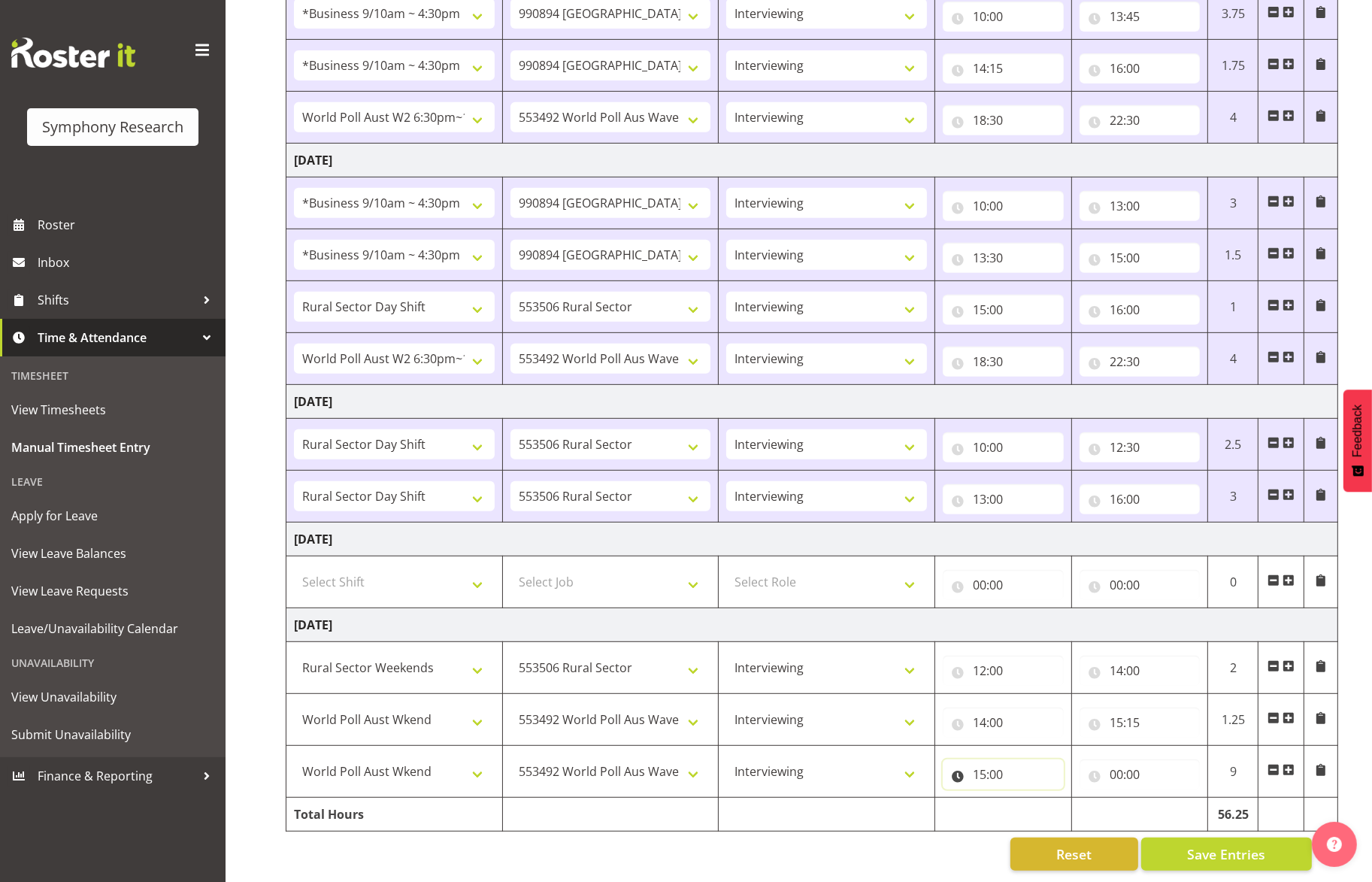
click at [1001, 760] on input "15:00" at bounding box center [1002, 774] width 121 height 30
click at [1088, 798] on select "00 01 02 03 04 05 06 07 08 09 10 11 12 13 14 15 16 17 18 19 20 21 22 23 24 25 2…" at bounding box center [1084, 813] width 34 height 30
select select "45"
click at [1067, 798] on select "00 01 02 03 04 05 06 07 08 09 10 11 12 13 14 15 16 17 18 19 20 21 22 23 24 25 2…" at bounding box center [1084, 813] width 34 height 30
type input "15:45"
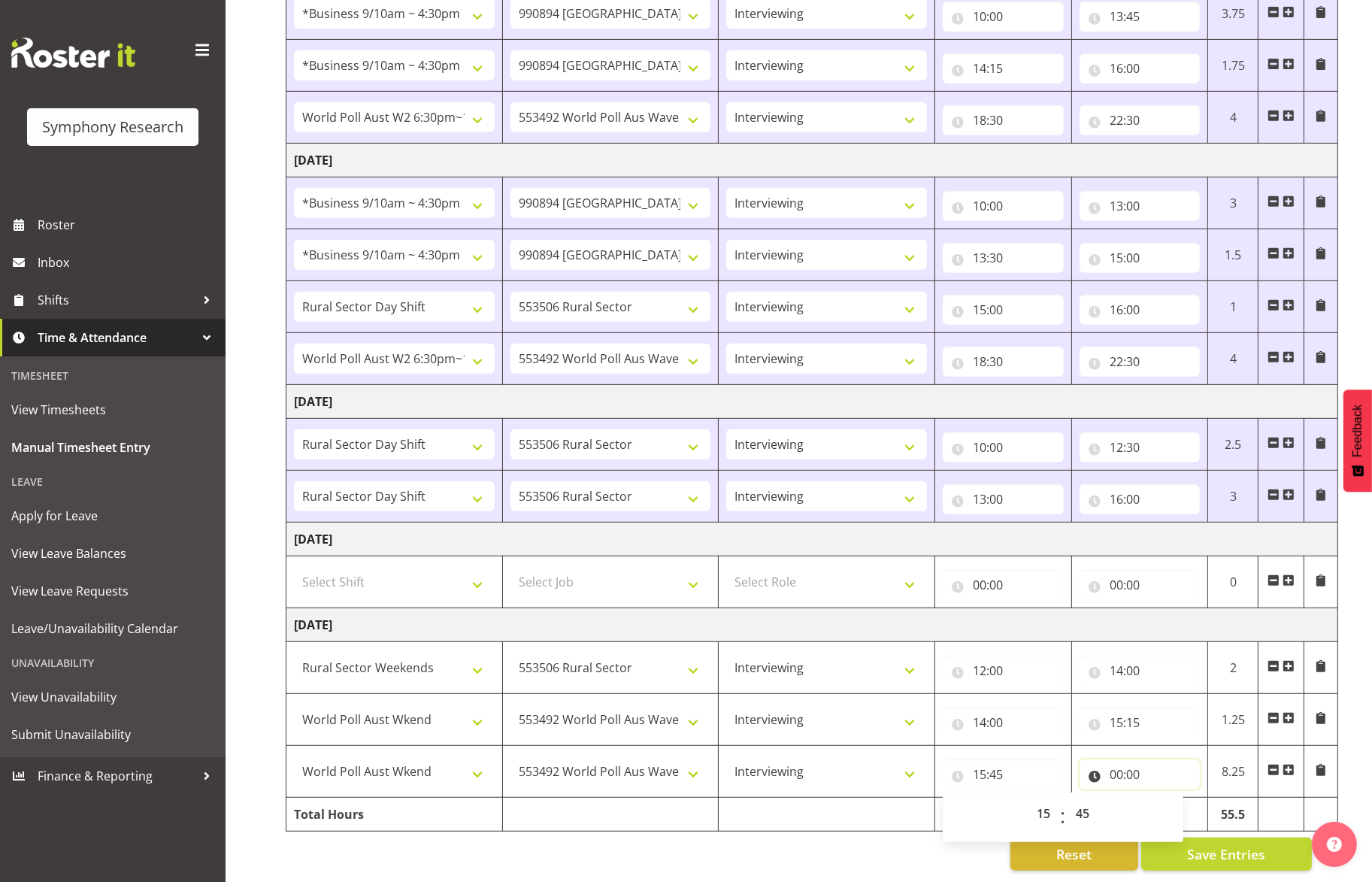
click at [1116, 760] on input "00:00" at bounding box center [1140, 774] width 121 height 30
click at [1119, 798] on select "00 01 02 03 04 05 06 07 08 09 10 11 12 13 14 15 16 17 18 19 20 21 22 23" at bounding box center [1181, 813] width 34 height 30
select select "19"
click at [1119, 798] on select "00 01 02 03 04 05 06 07 08 09 10 11 12 13 14 15 16 17 18 19 20 21 22 23" at bounding box center [1181, 813] width 34 height 30
type input "19:00"
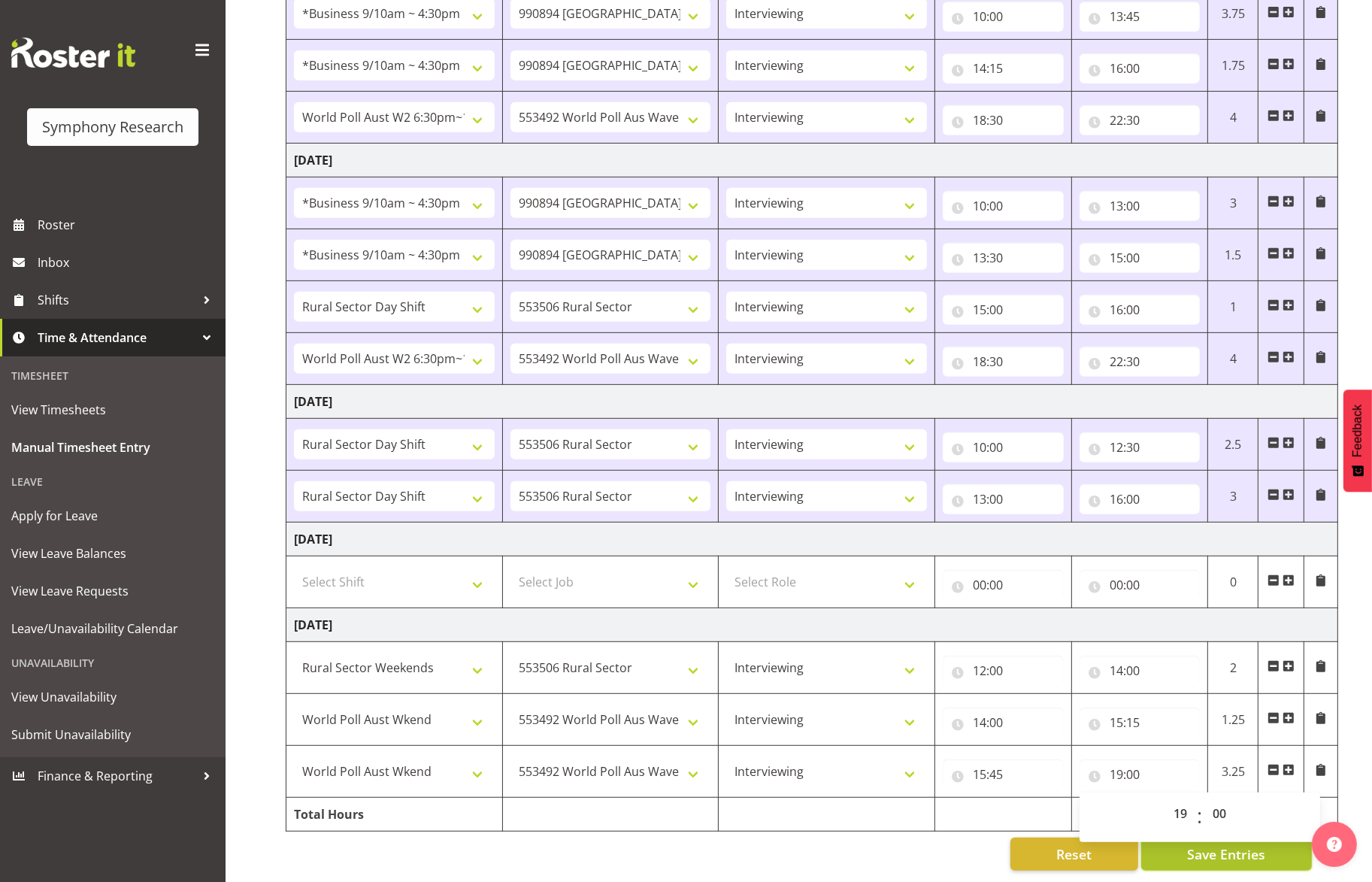
click at [1119, 844] on span "Save Entries" at bounding box center [1225, 854] width 78 height 19
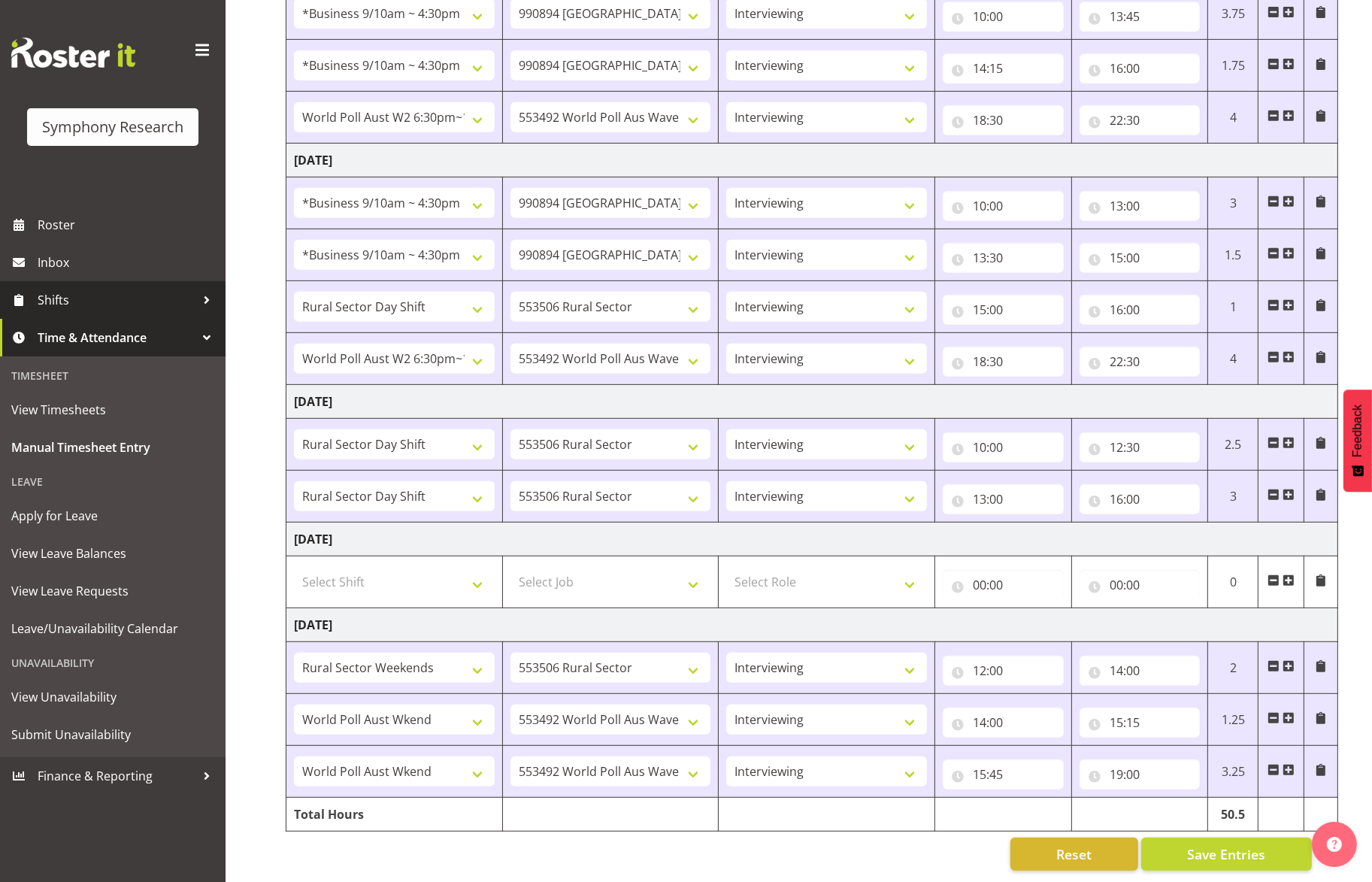
click at [105, 302] on span "Shifts" at bounding box center [116, 300] width 158 height 23
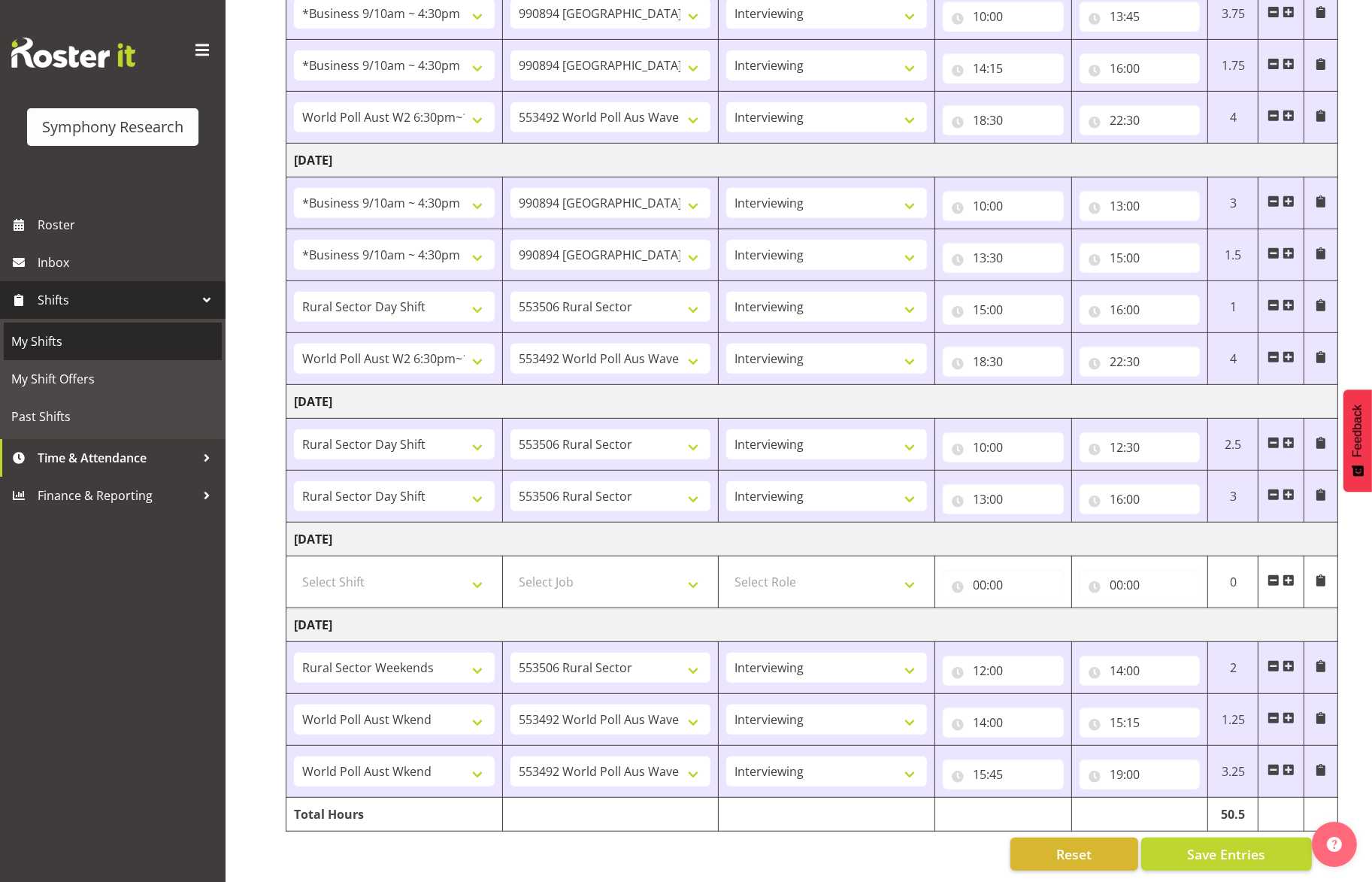
click at [103, 334] on span "My Shifts" at bounding box center [113, 342] width 203 height 23
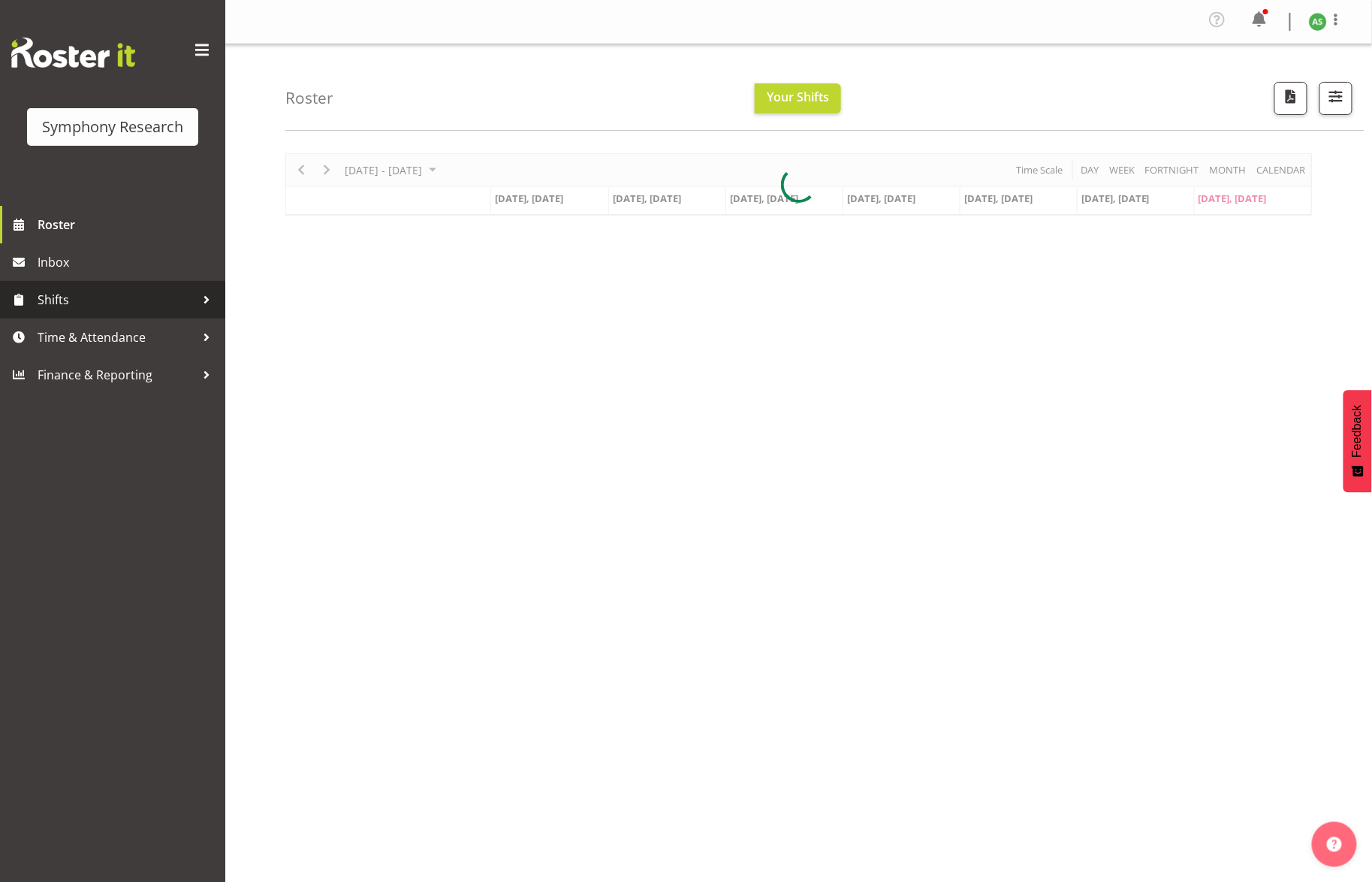
click at [105, 297] on span "Shifts" at bounding box center [116, 300] width 158 height 23
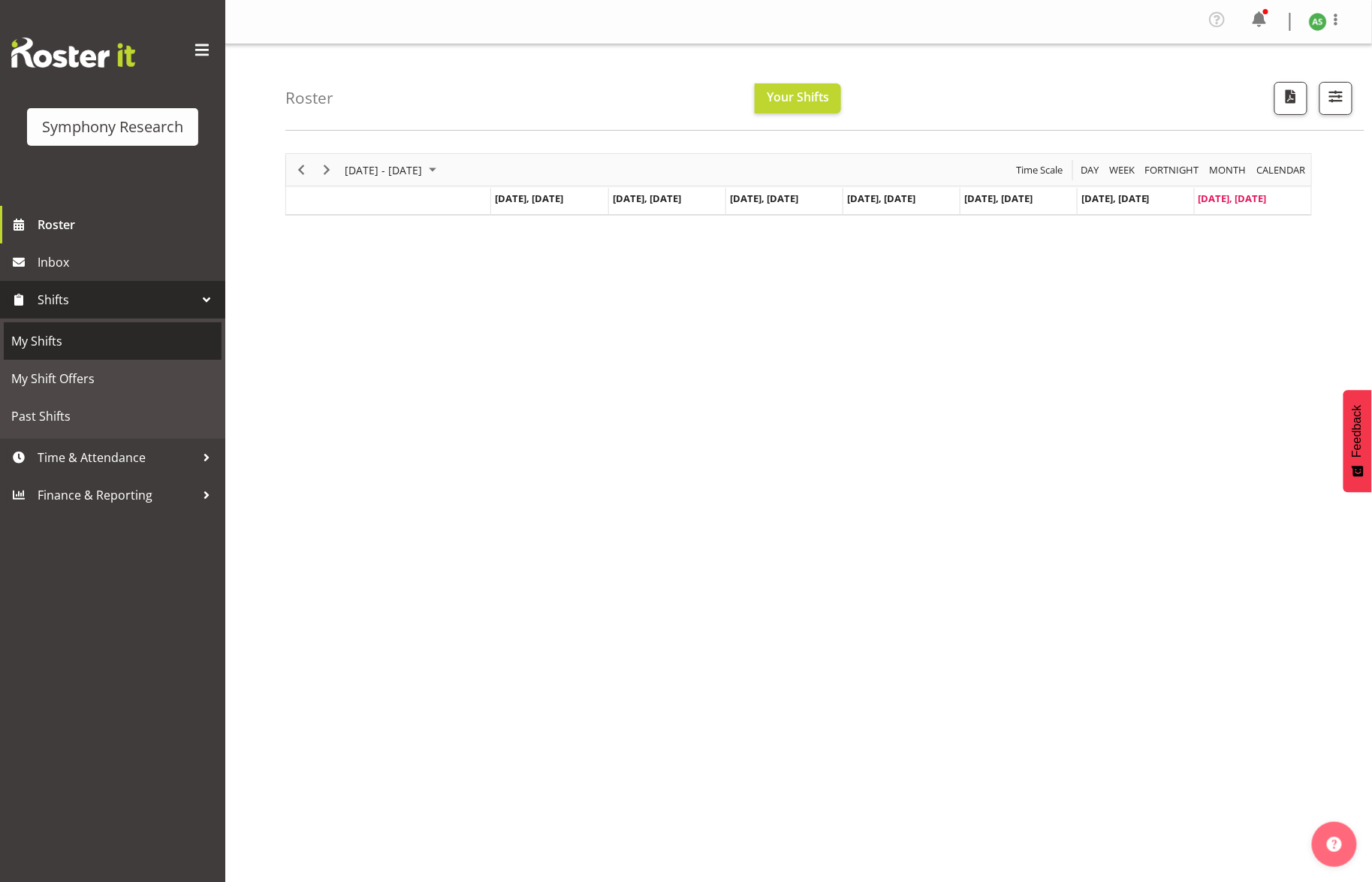
click at [83, 344] on span "My Shifts" at bounding box center [113, 341] width 203 height 23
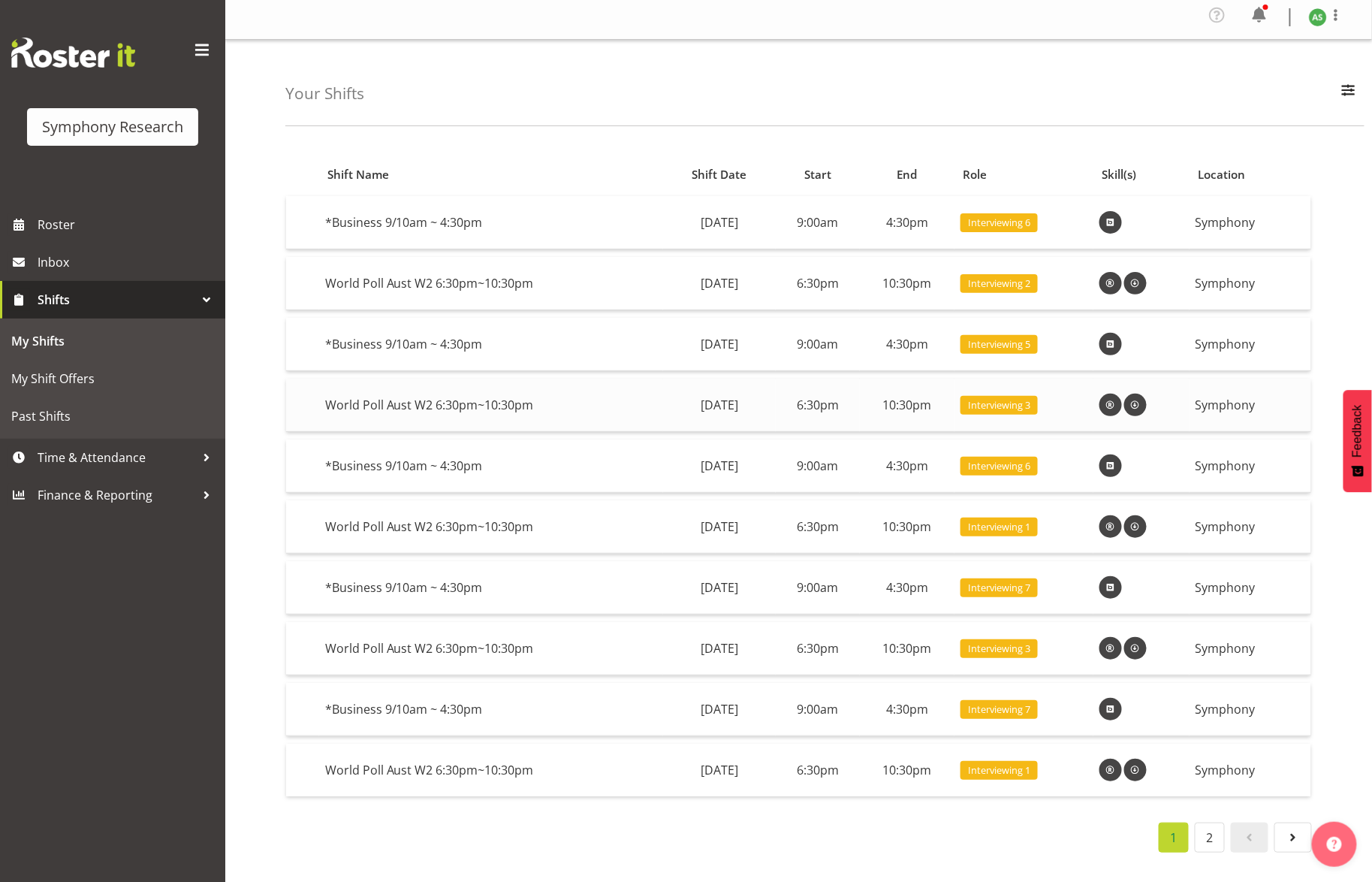
scroll to position [19, 0]
click at [64, 461] on span "Time & Attendance" at bounding box center [116, 458] width 158 height 23
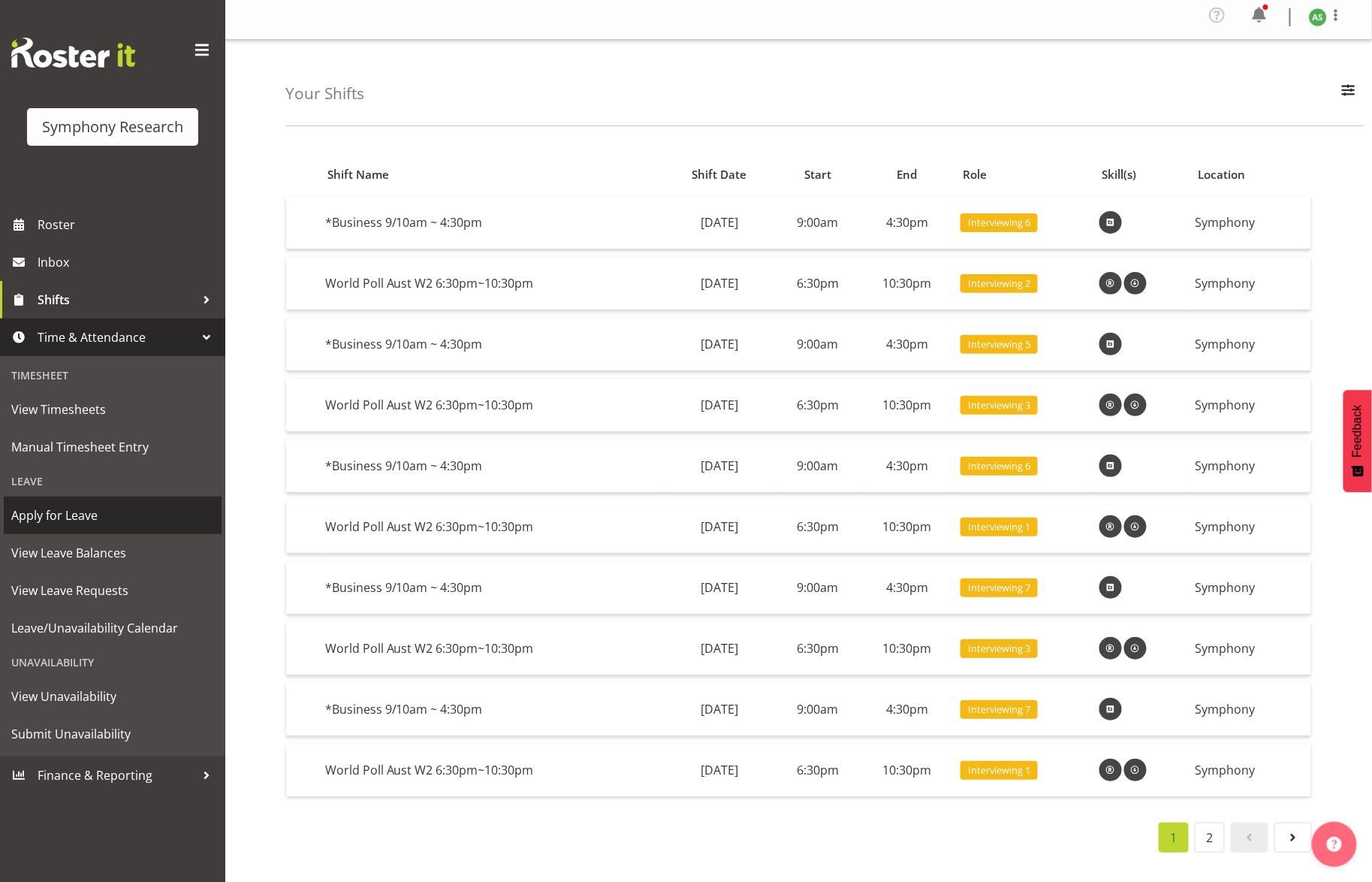
click at [88, 516] on span "Apply for Leave" at bounding box center [113, 515] width 203 height 23
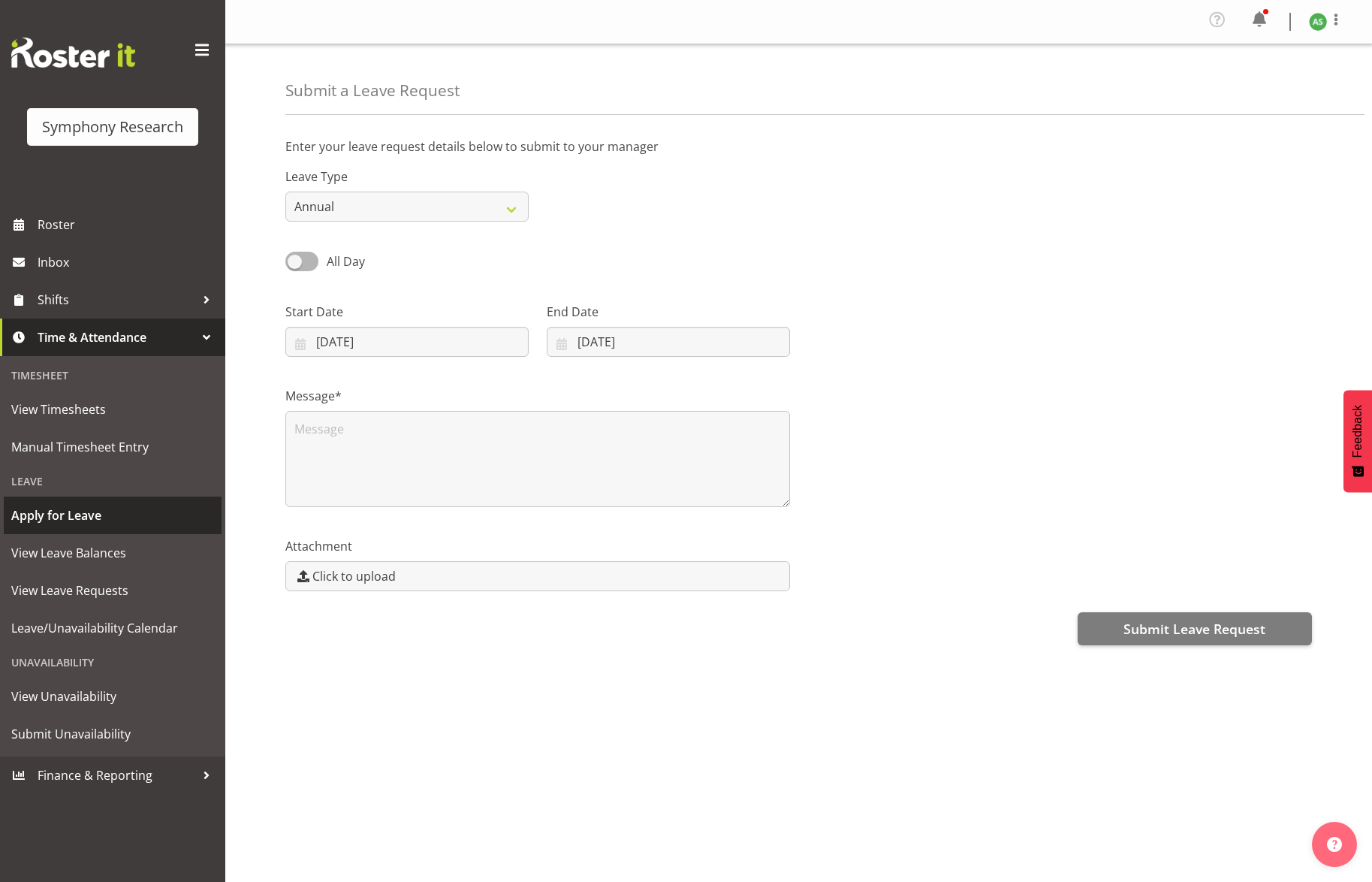
select select "8"
select select "2025"
click at [348, 347] on input "[DATE]" at bounding box center [407, 341] width 244 height 30
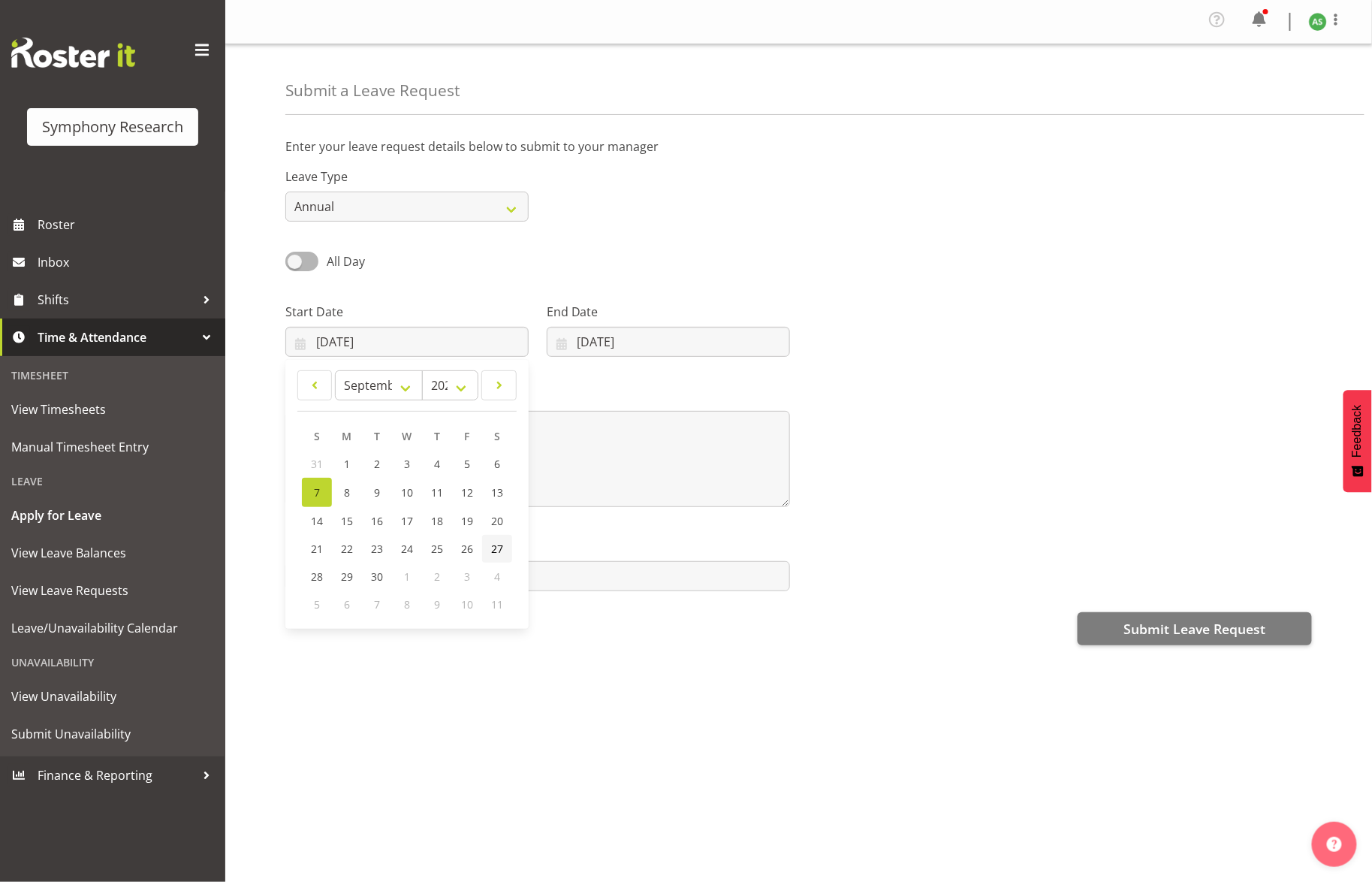
click at [500, 554] on span "27" at bounding box center [497, 548] width 12 height 14
type input "[DATE]"
click at [589, 345] on input "07/09/2025" at bounding box center [668, 341] width 244 height 30
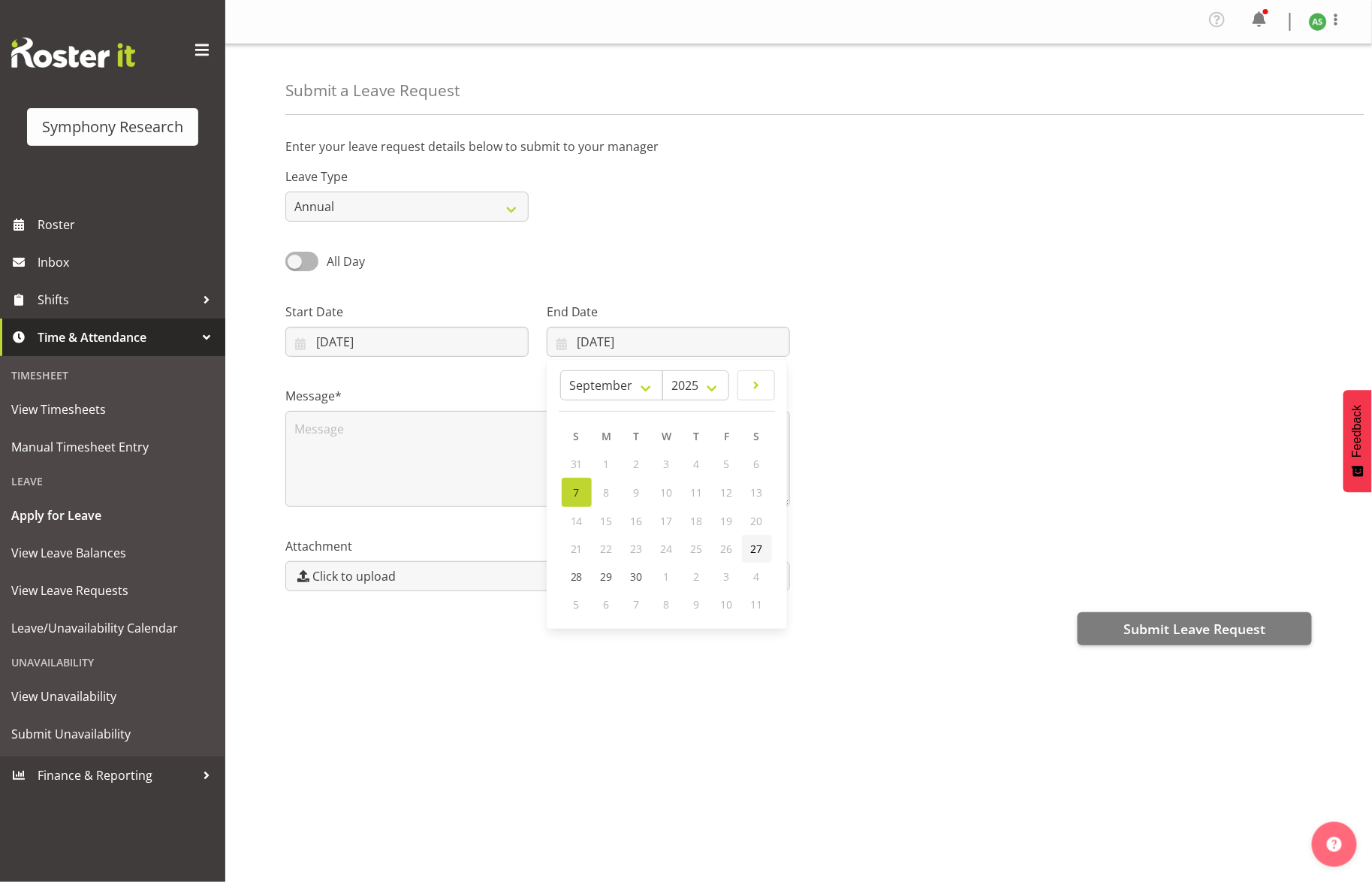
click at [756, 545] on span "27" at bounding box center [757, 548] width 12 height 14
type input "27/09/2025"
click at [494, 212] on select "Annual Sick Leave Without Pay Bereavement Domestic Violence Parental Jury Servi…" at bounding box center [407, 206] width 244 height 30
select select "Leave Without Pay"
click at [286, 192] on select "Annual Sick Leave Without Pay Bereavement Domestic Violence Parental Jury Servi…" at bounding box center [407, 206] width 244 height 30
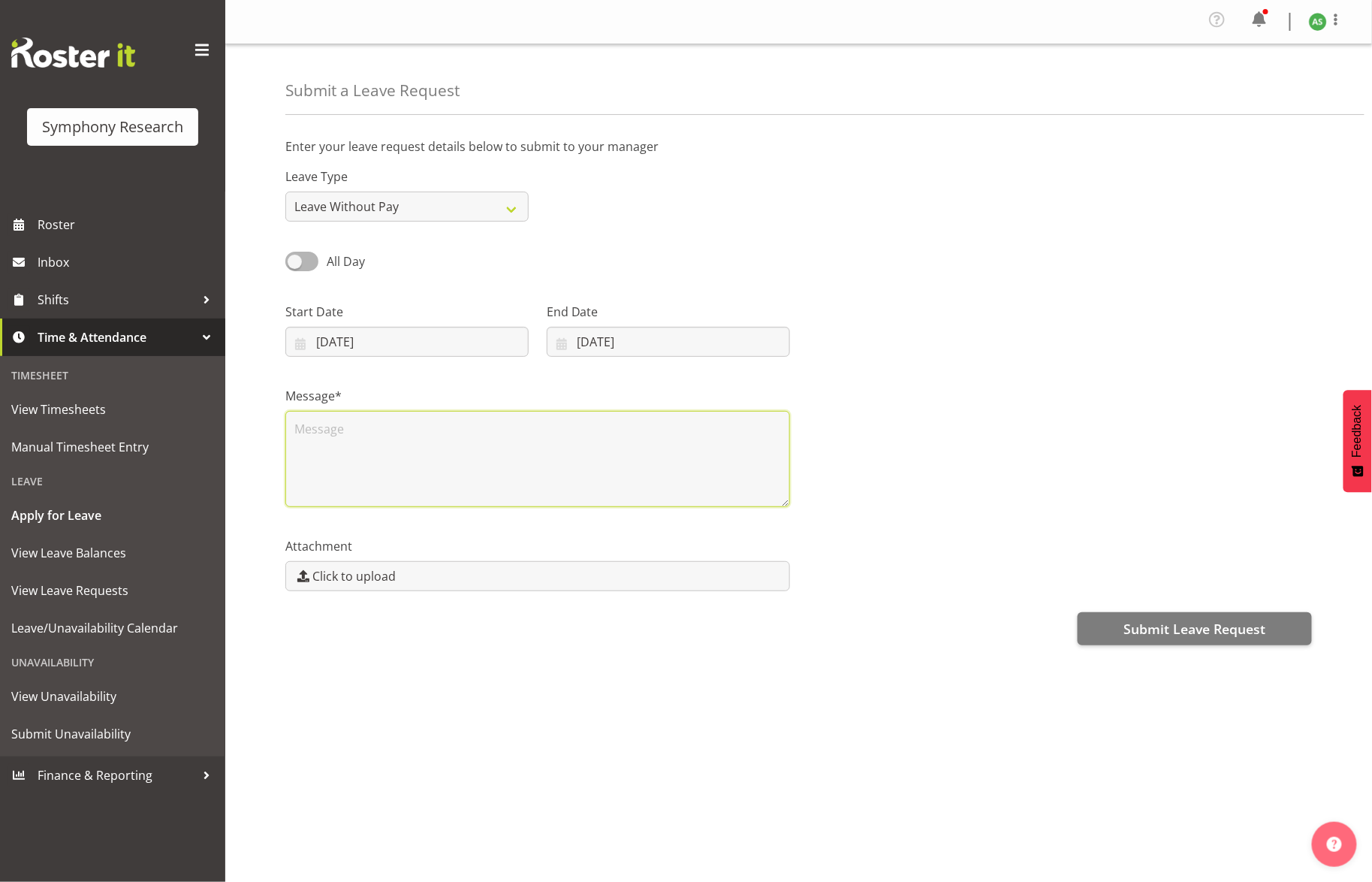
click at [393, 436] on textarea at bounding box center [538, 458] width 505 height 96
type textarea "L"
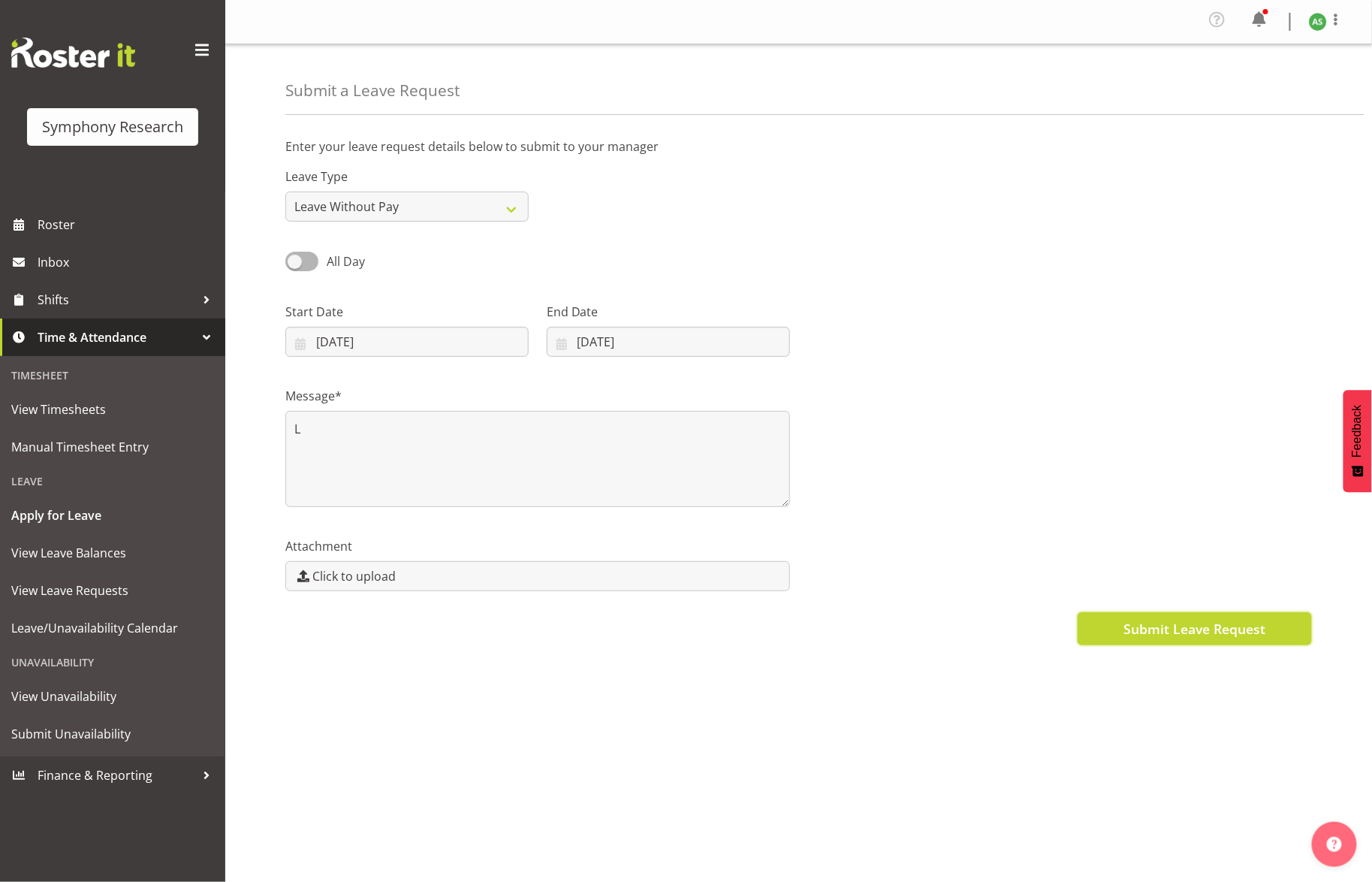
click at [1230, 625] on span "Submit Leave Request" at bounding box center [1195, 629] width 142 height 19
